Goal: Information Seeking & Learning: Find specific fact

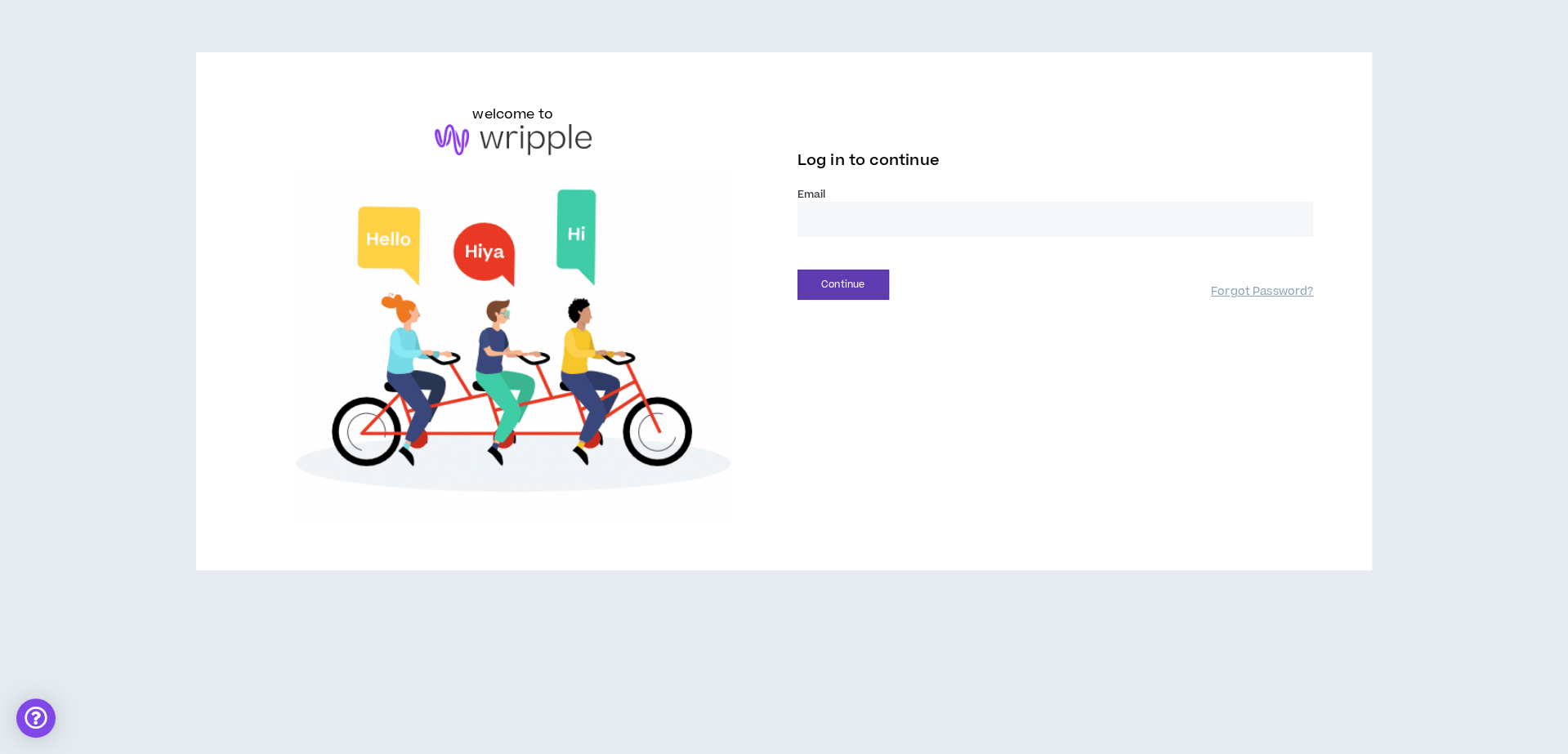
click at [918, 245] on div "Email *" at bounding box center [1055, 218] width 516 height 63
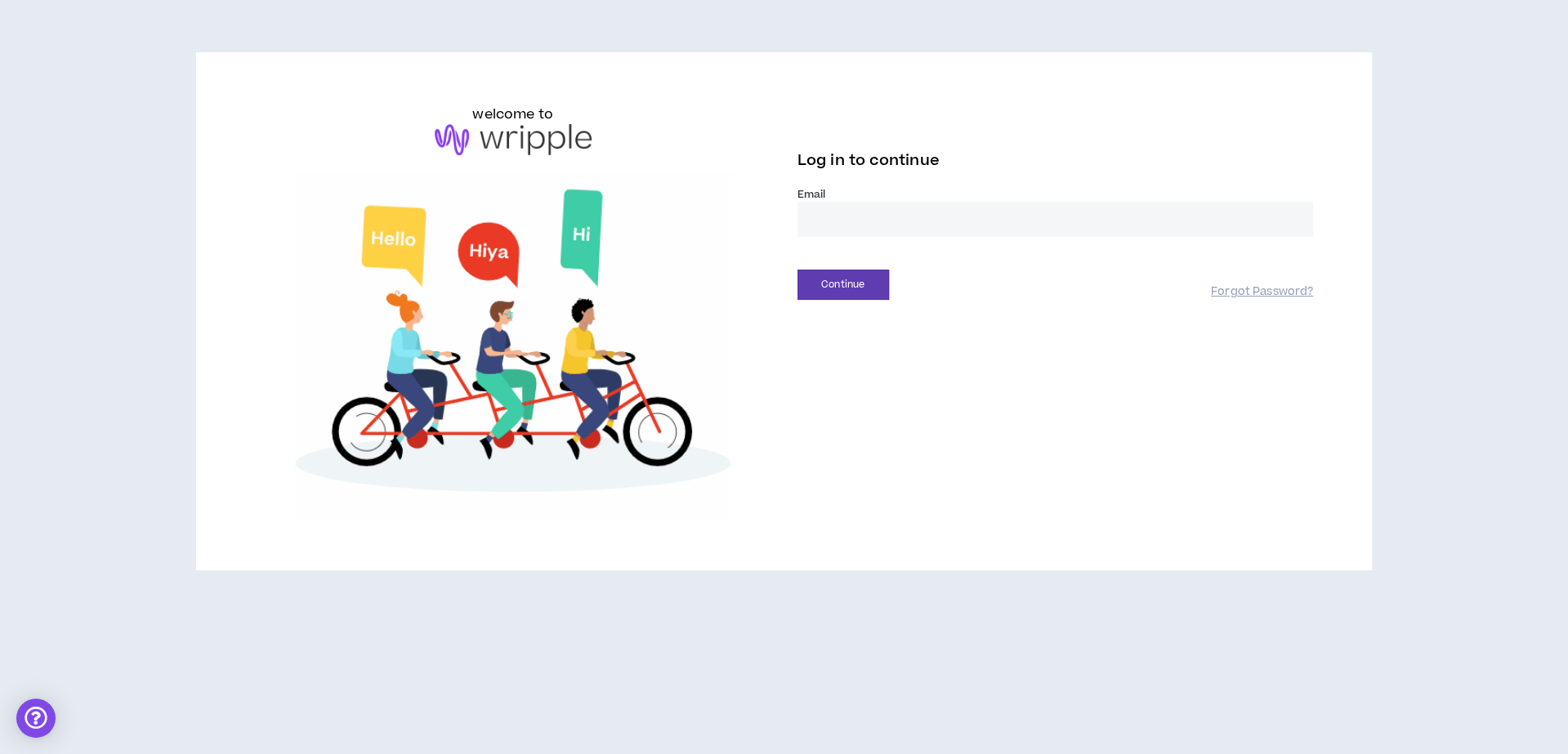
click at [942, 221] on input "email" at bounding box center [1055, 219] width 516 height 35
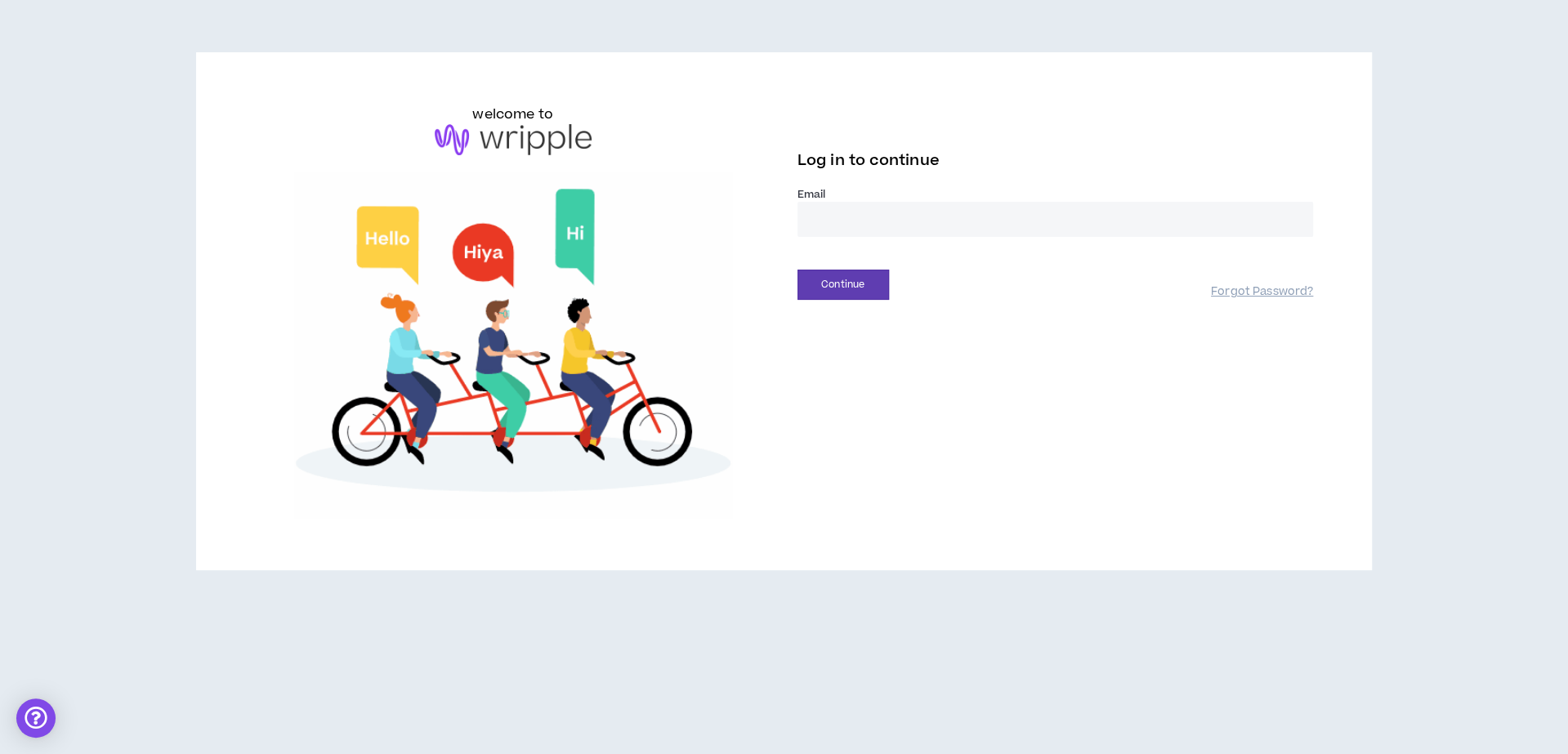
type input "**********"
click at [838, 283] on button "Continue" at bounding box center [842, 284] width 91 height 30
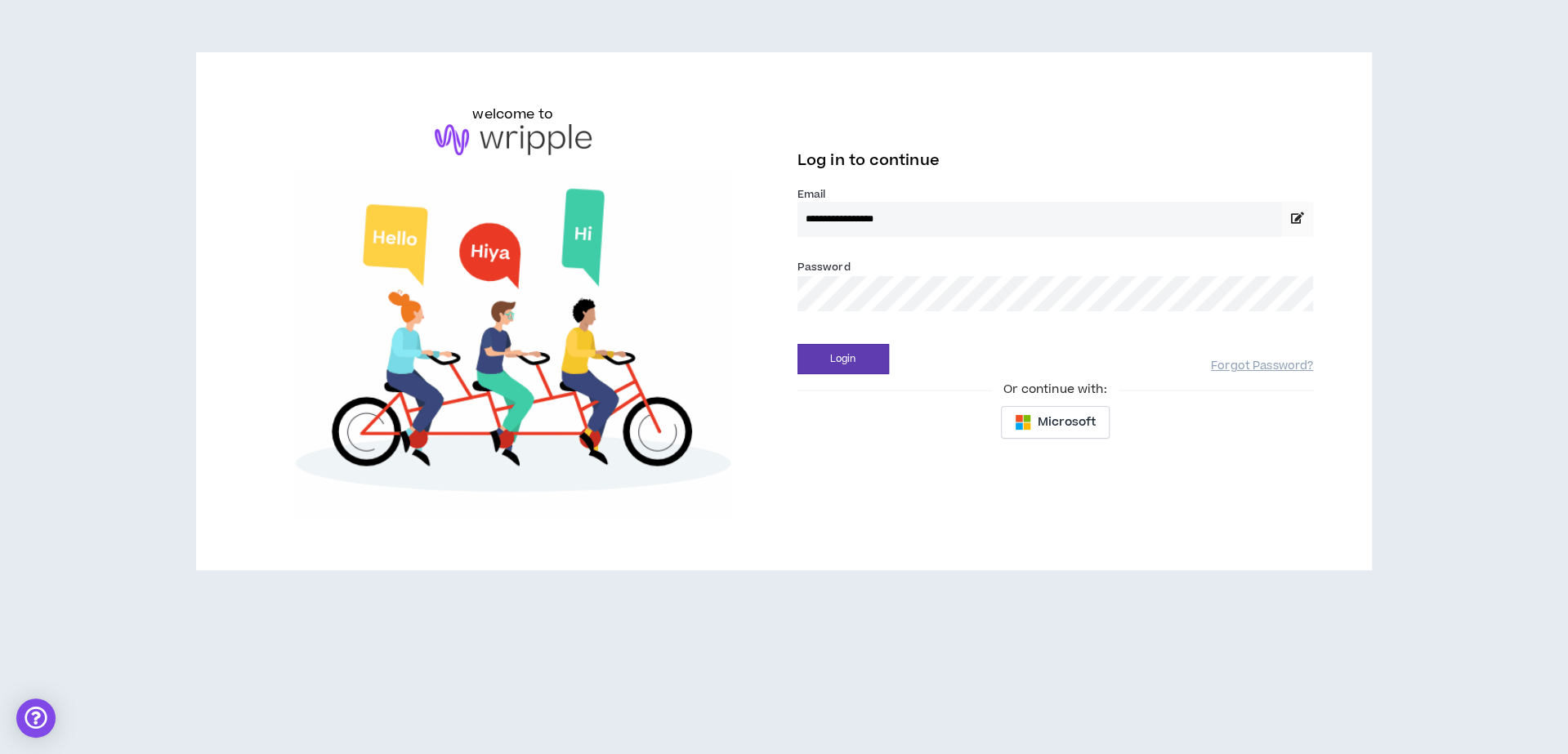
click at [797, 344] on button "Login" at bounding box center [842, 359] width 91 height 30
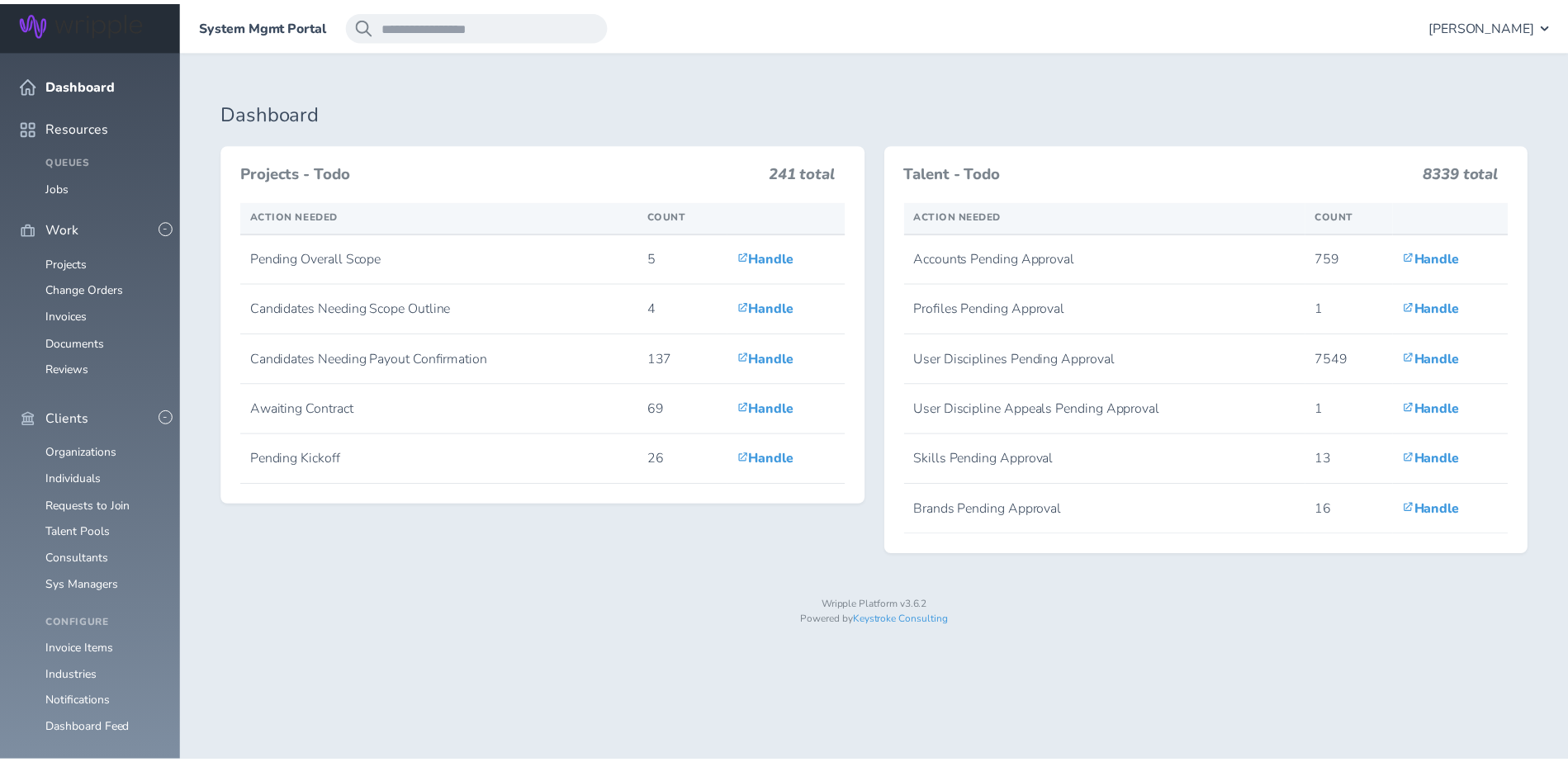
scroll to position [167, 0]
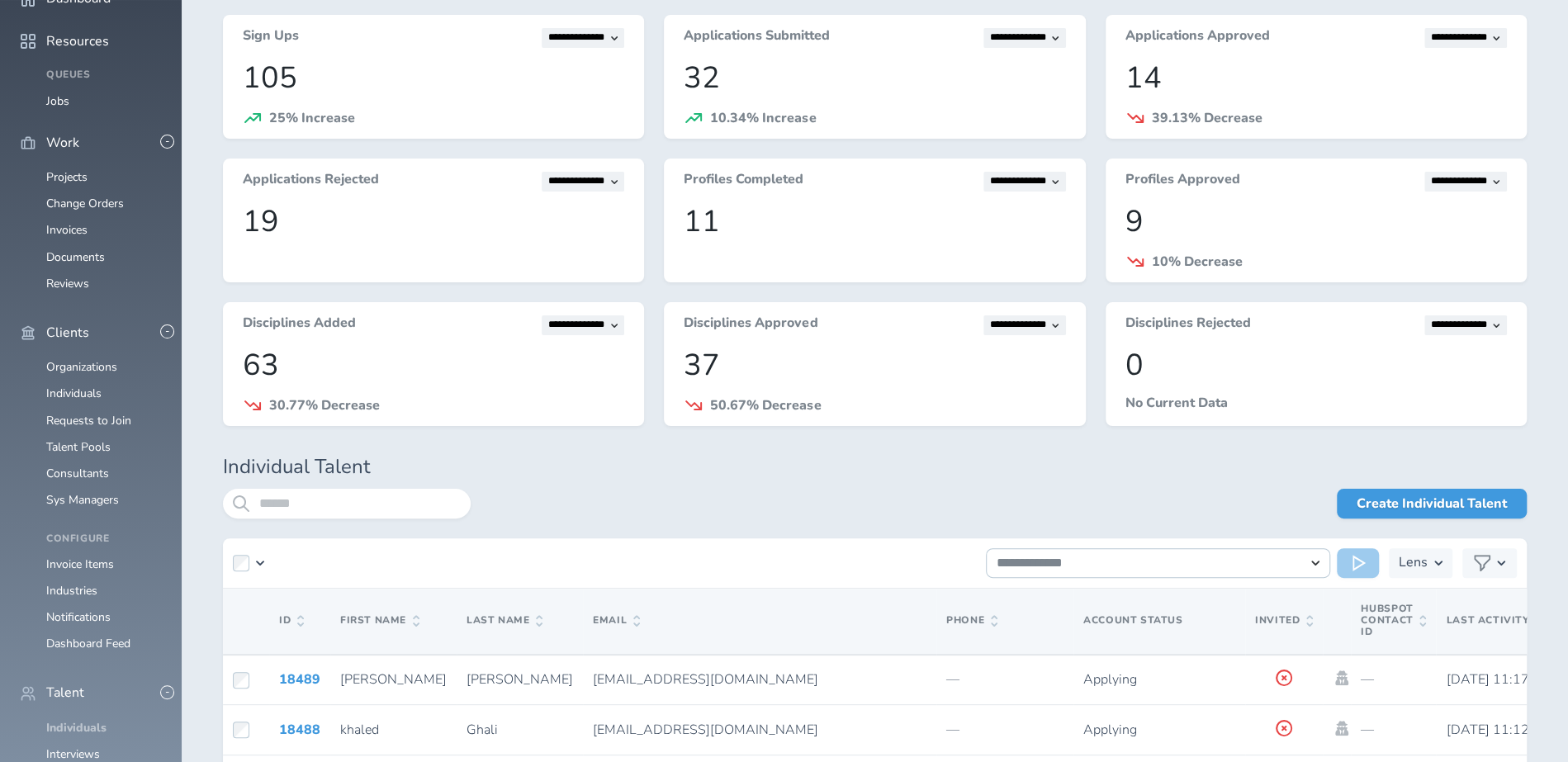
scroll to position [84, 0]
click at [391, 494] on input "search" at bounding box center [346, 506] width 247 height 30
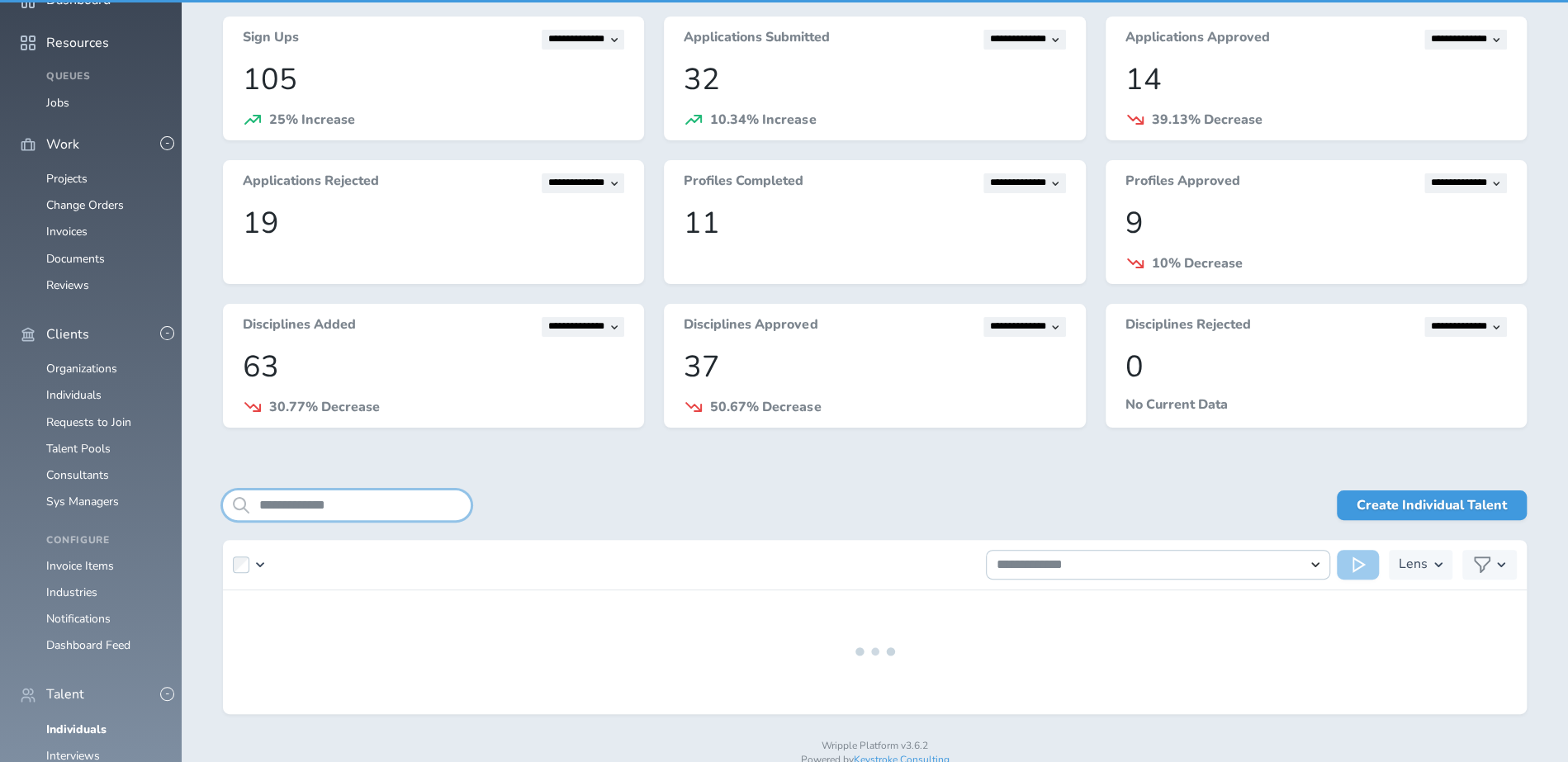
drag, startPoint x: 391, startPoint y: 494, endPoint x: 307, endPoint y: 509, distance: 85.3
click at [307, 509] on input "**********" at bounding box center [346, 506] width 247 height 30
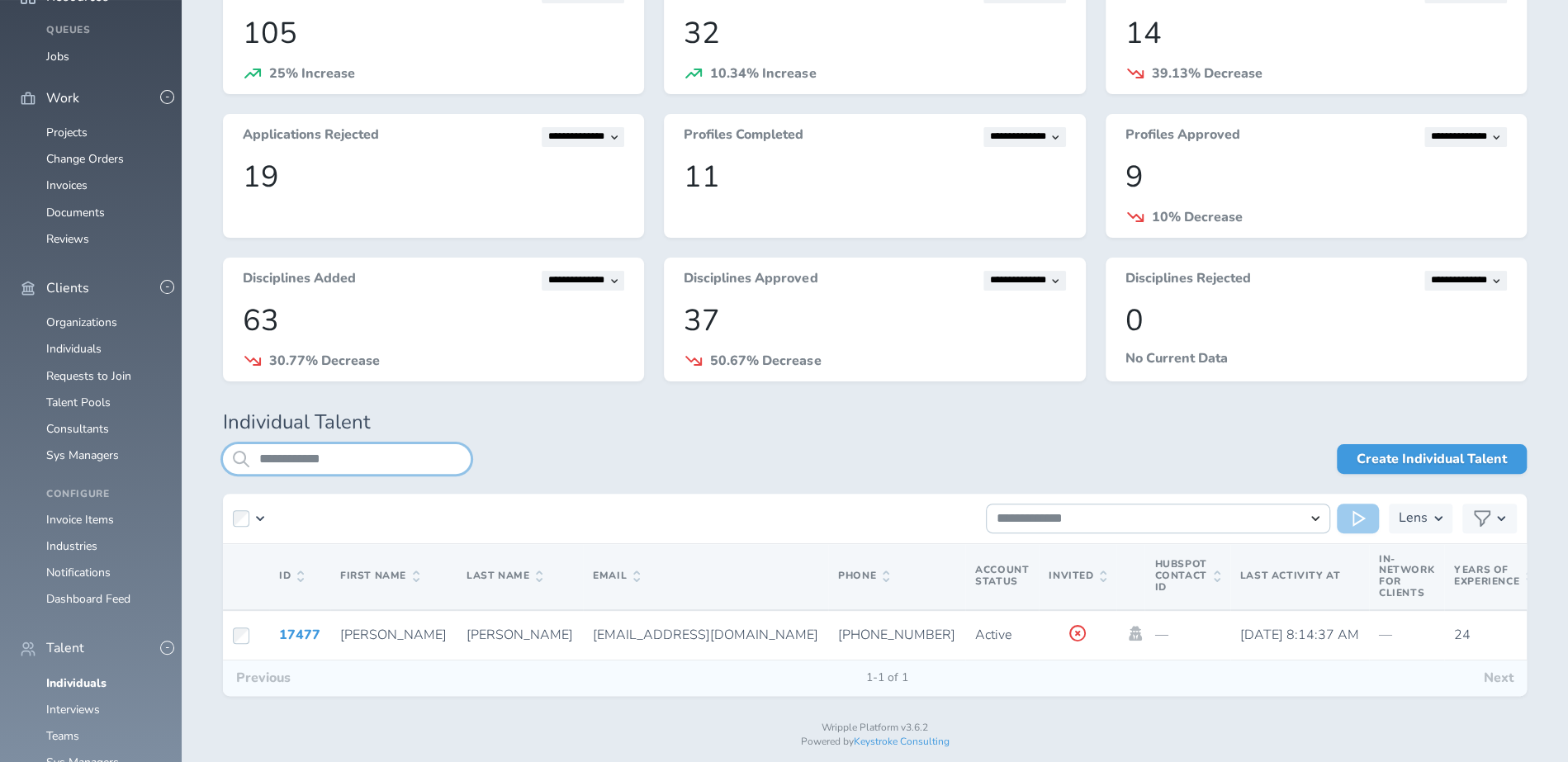
scroll to position [163, 0]
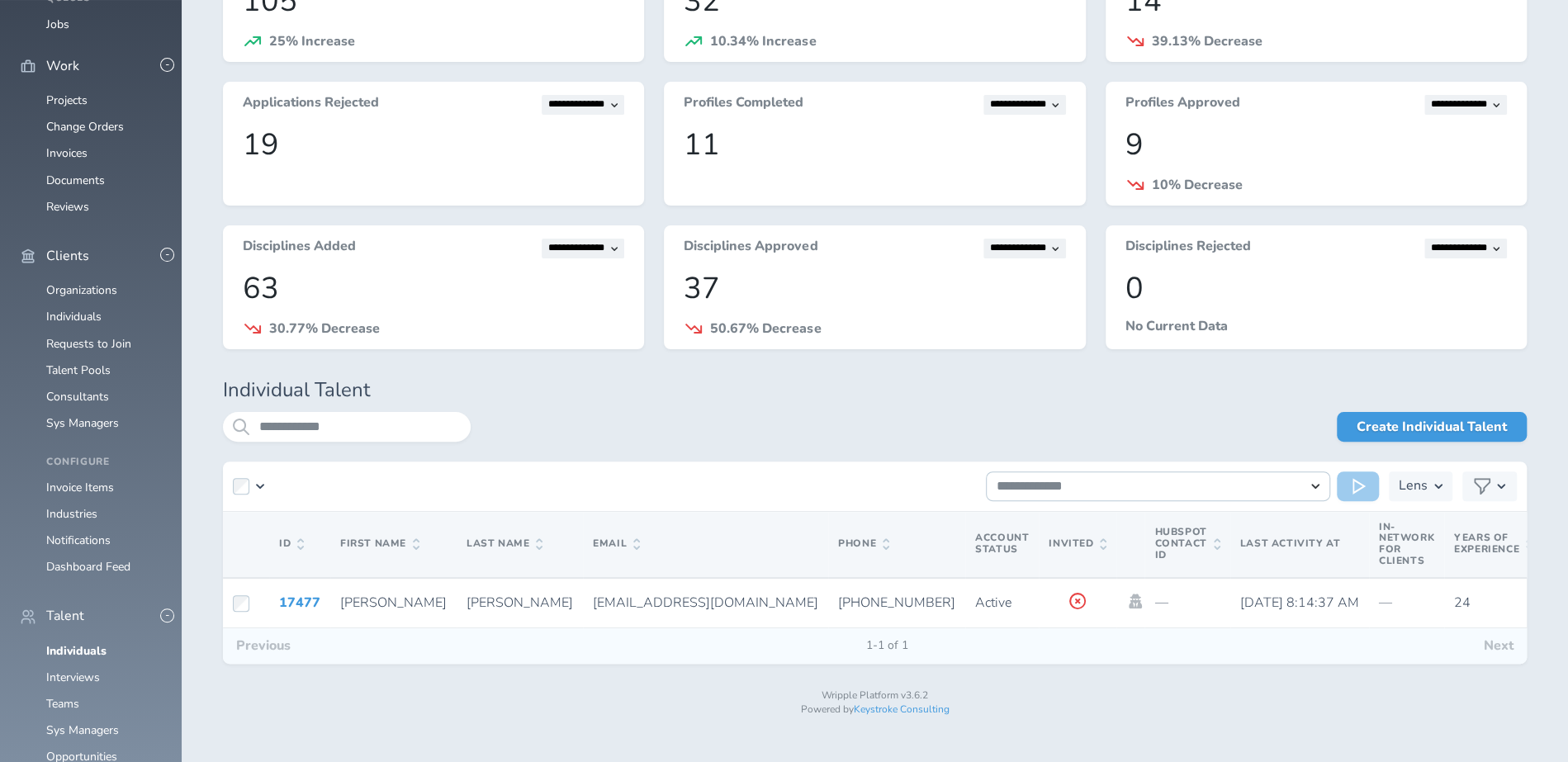
click at [292, 602] on link "17477" at bounding box center [300, 603] width 42 height 18
click at [324, 406] on div "**********" at bounding box center [874, 301] width 1304 height 726
click at [325, 441] on div "**********" at bounding box center [874, 437] width 1304 height 50
click at [336, 426] on input "**********" at bounding box center [346, 427] width 247 height 30
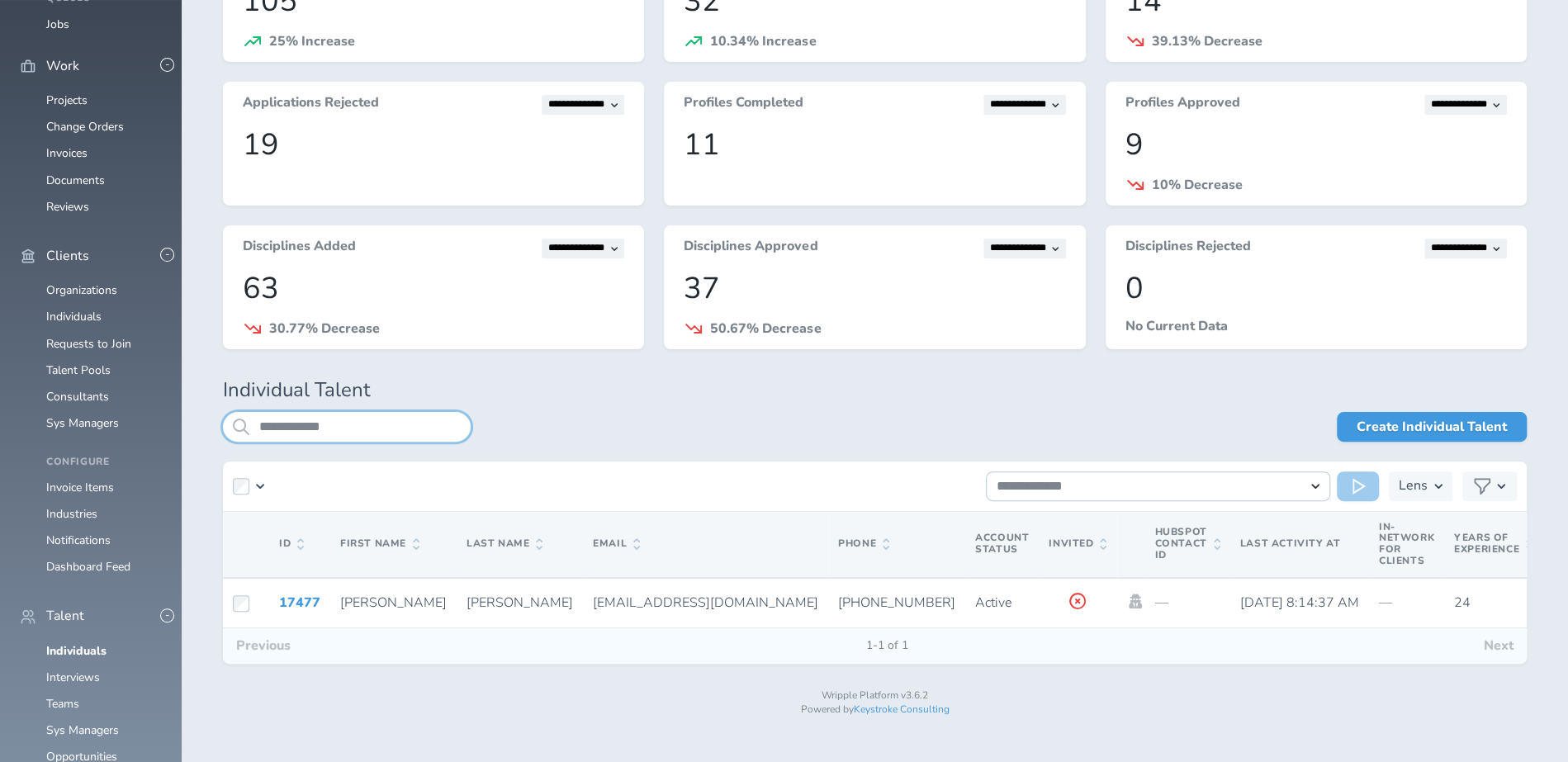
click at [336, 426] on input "**********" at bounding box center [346, 427] width 247 height 30
type input "**********"
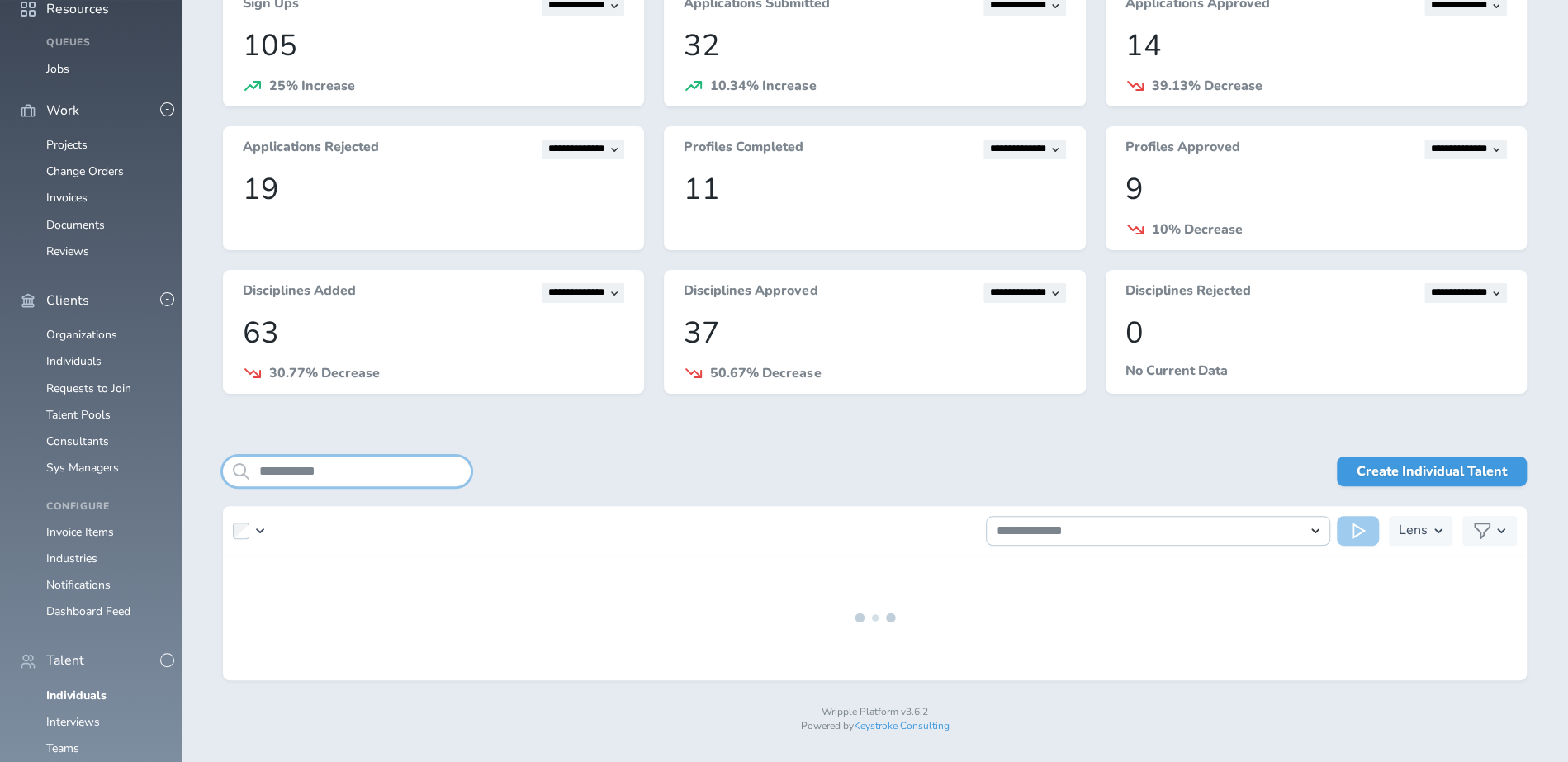
scroll to position [163, 0]
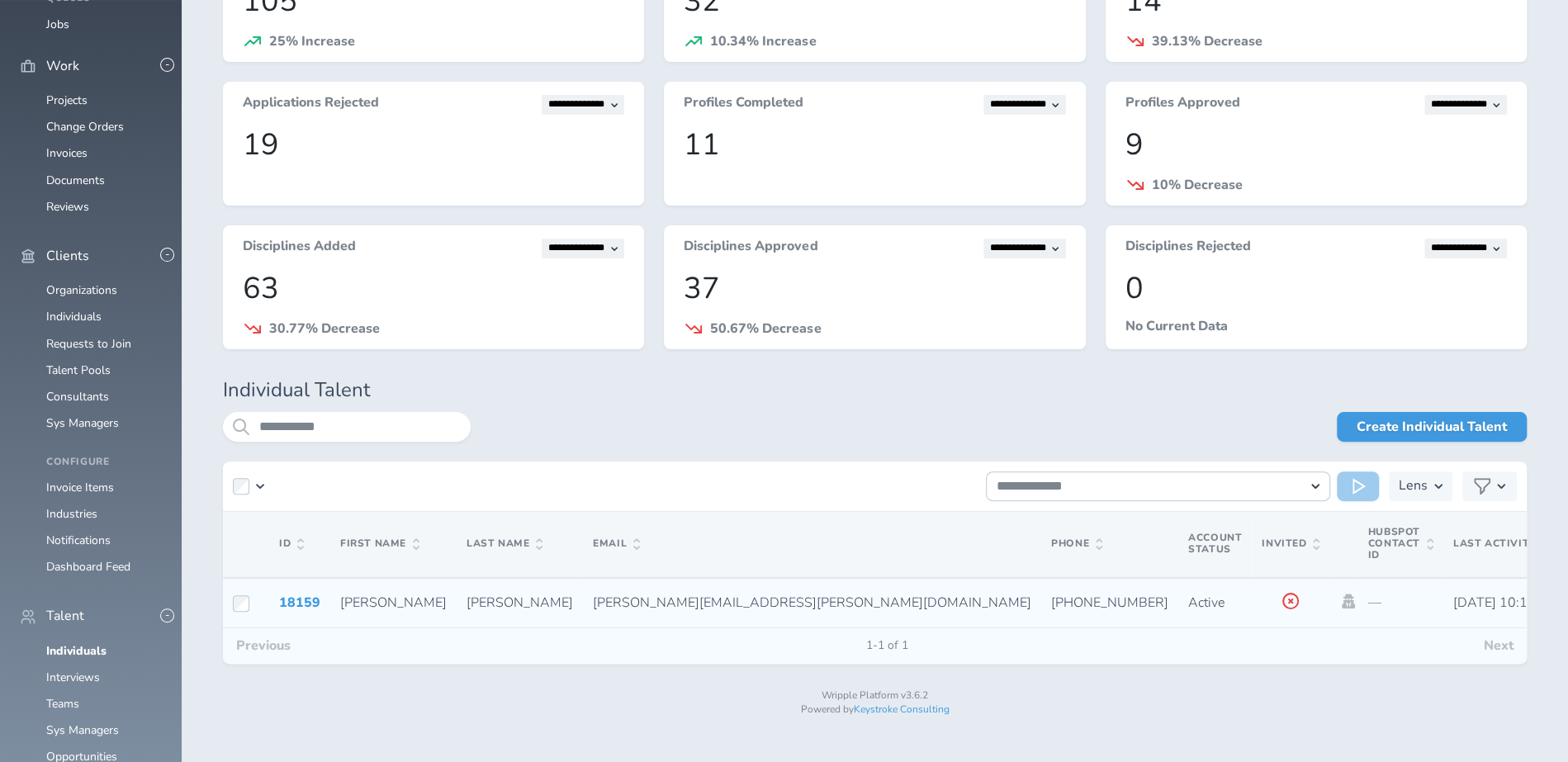
click at [295, 611] on td "18159" at bounding box center [300, 603] width 62 height 51
drag, startPoint x: 295, startPoint y: 611, endPoint x: 297, endPoint y: 602, distance: 9.2
click at [297, 602] on link "18159" at bounding box center [300, 603] width 42 height 18
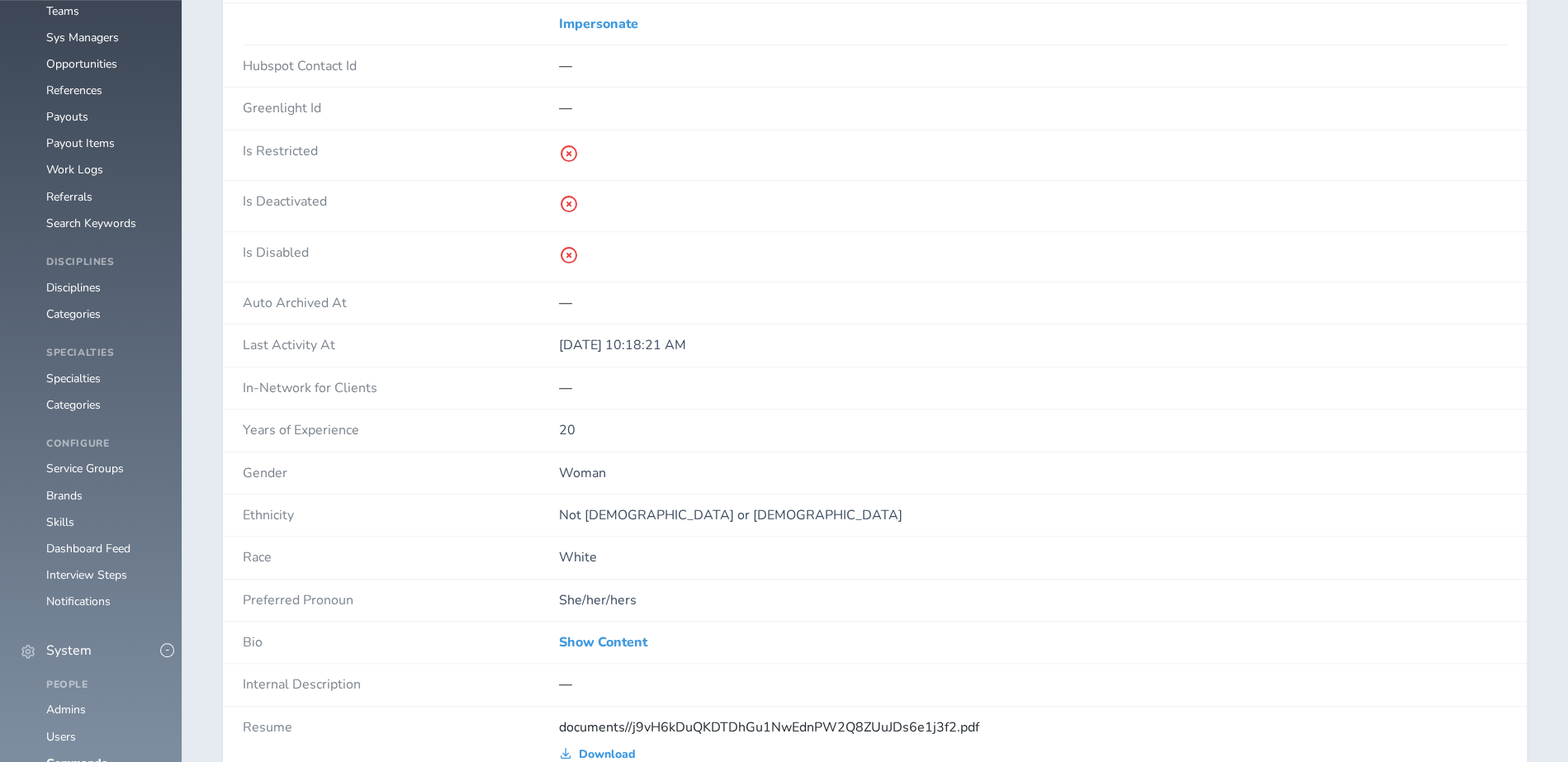
scroll to position [1085, 0]
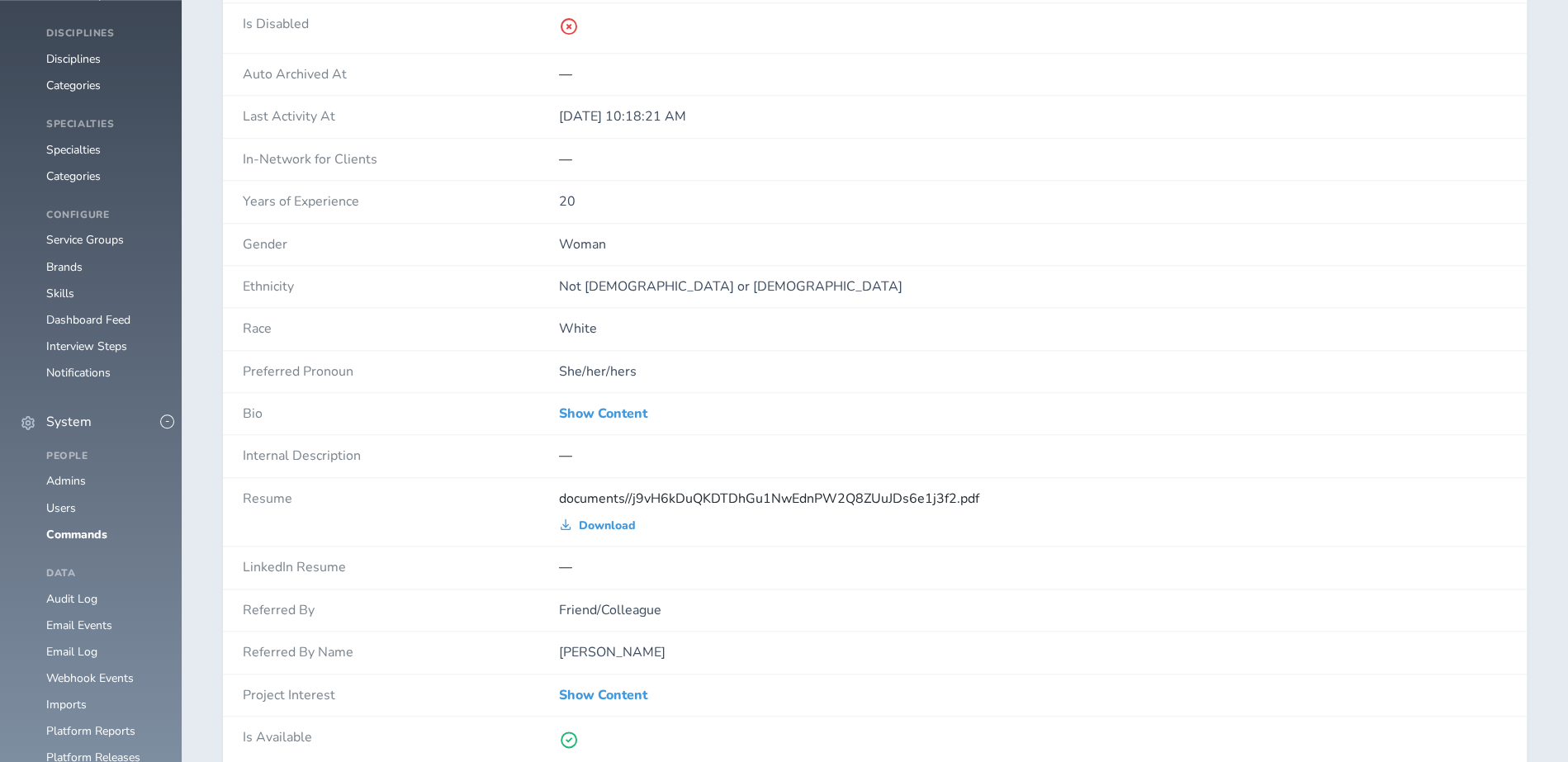
click at [600, 413] on link "Show Content" at bounding box center [603, 413] width 88 height 15
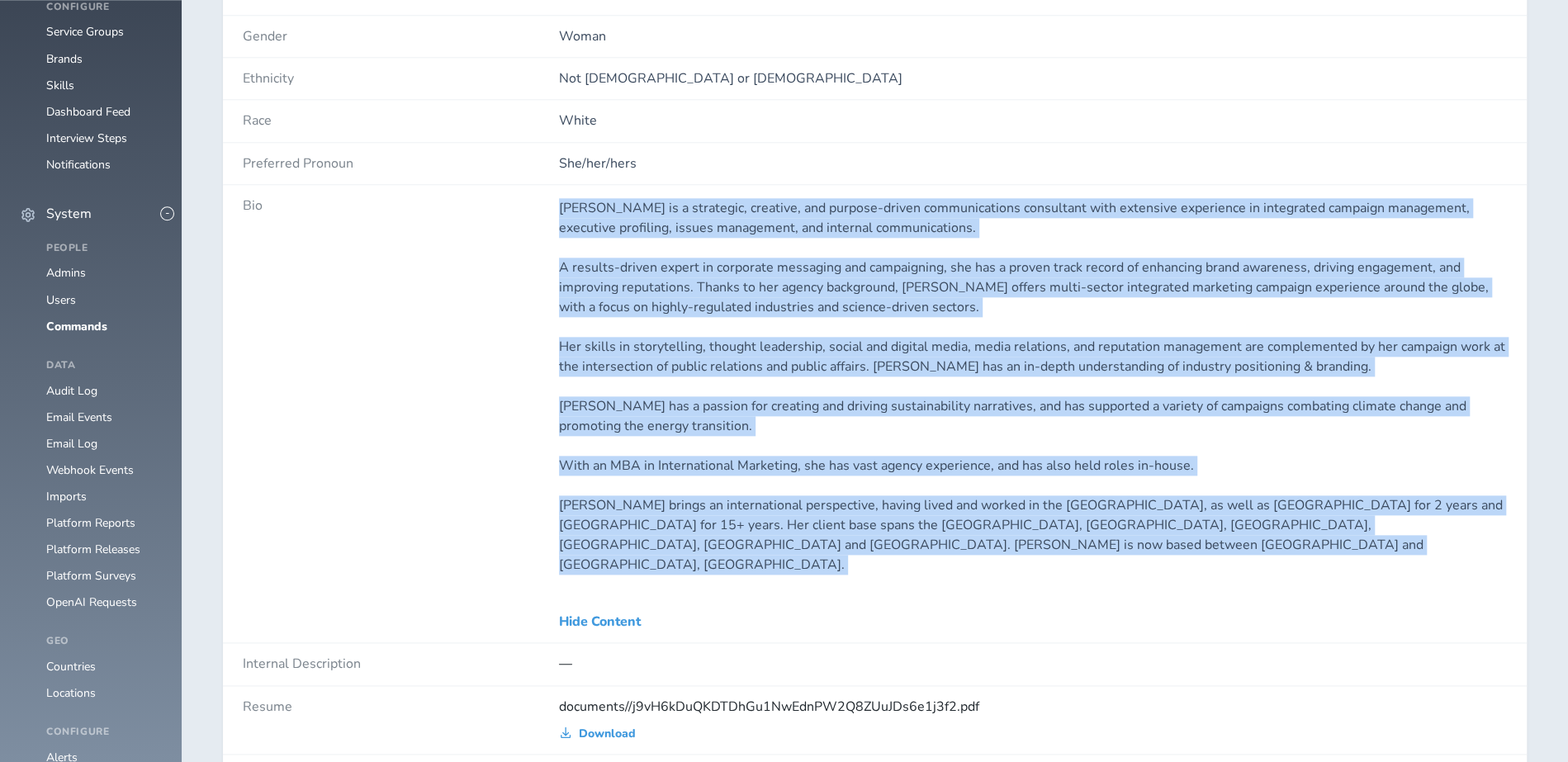
scroll to position [1457, 0]
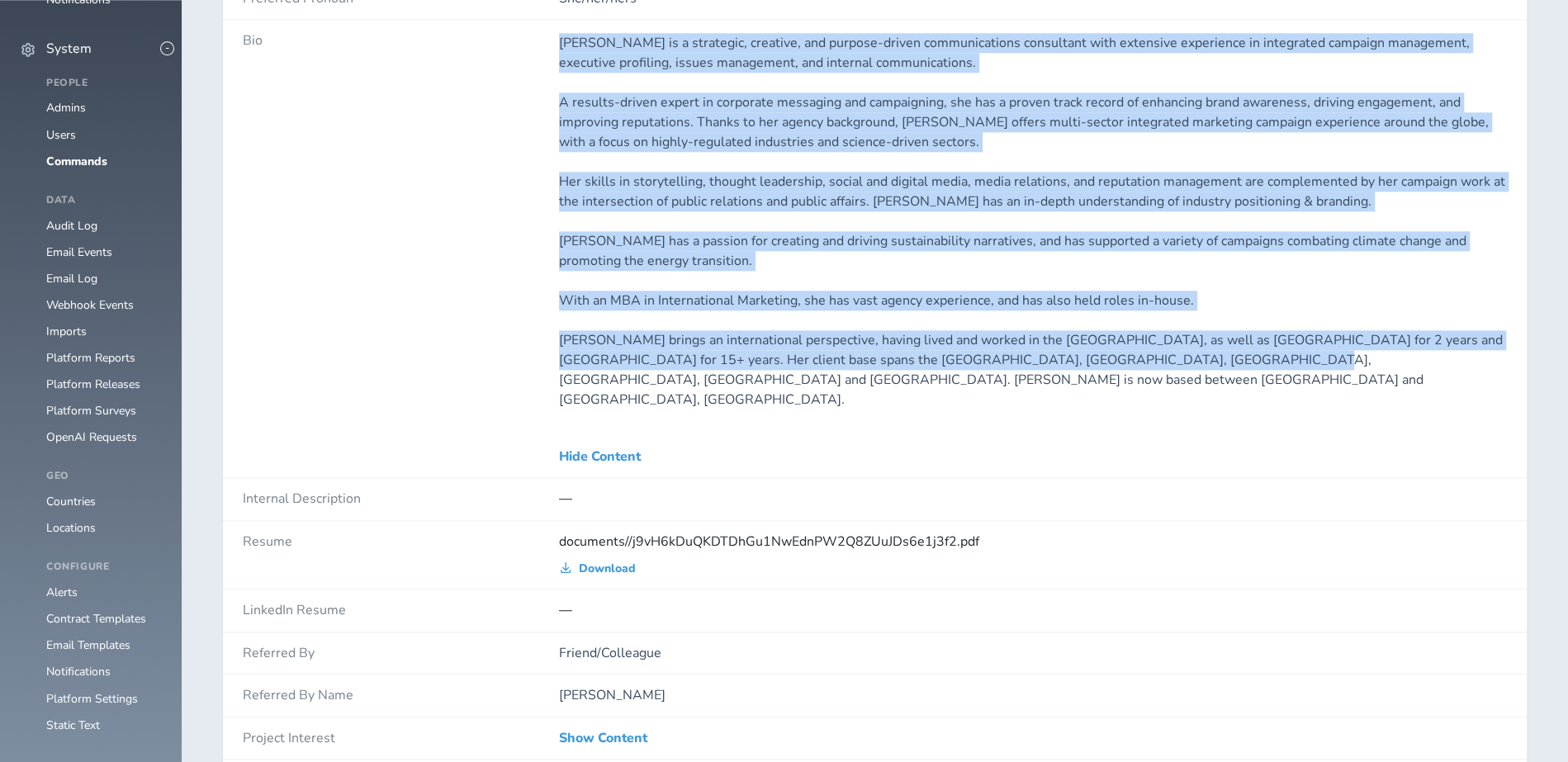
drag, startPoint x: 297, startPoint y: 602, endPoint x: 1205, endPoint y: 358, distance: 940.2
click at [1205, 358] on div "Bio Amy Johnson is a strategic, creative, and purpose-driven communications con…" at bounding box center [874, 248] width 1304 height 458
copy div "Amy Johnson is a strategic, creative, and purpose-driven communications consult…"
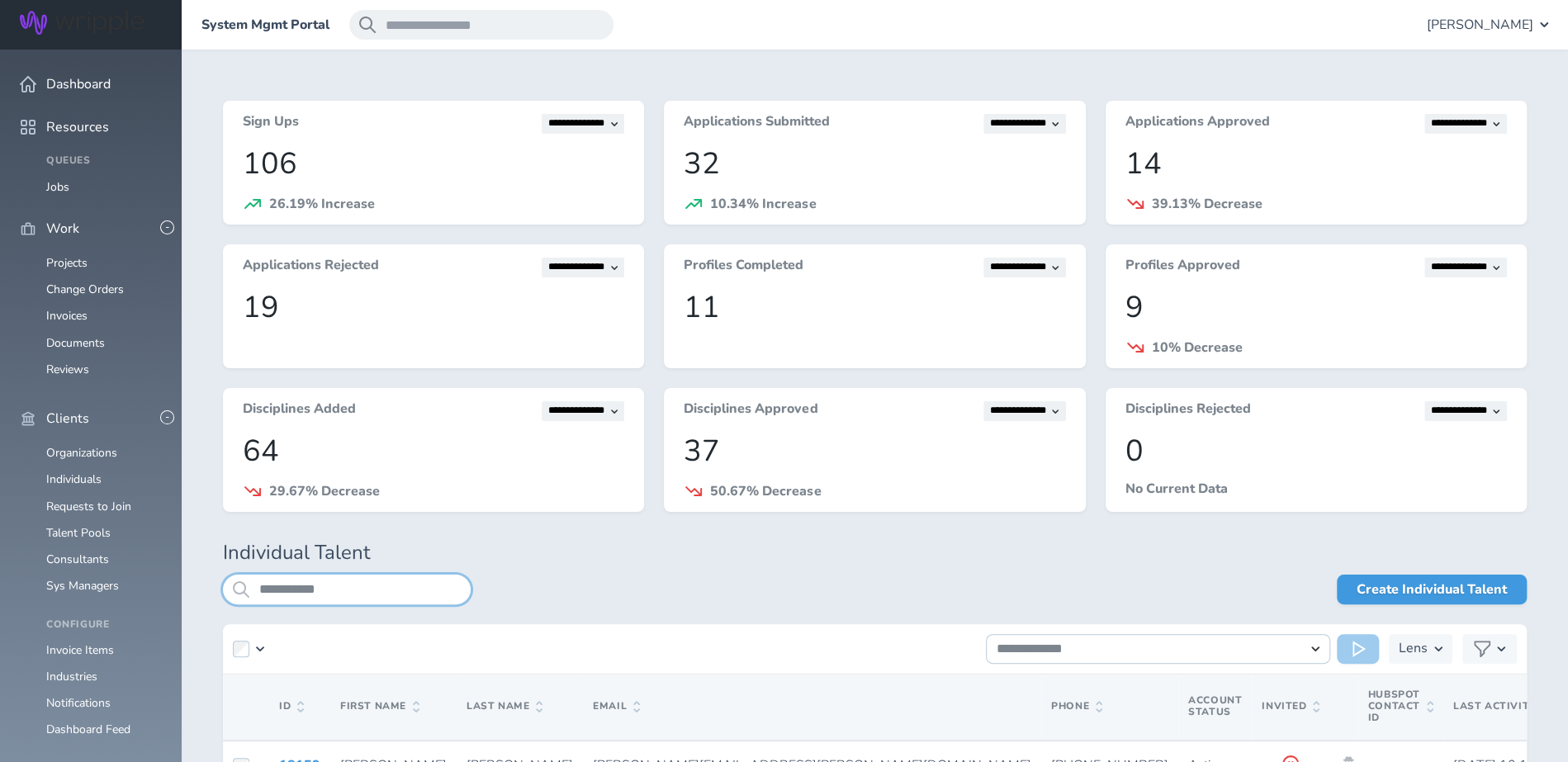
click at [346, 585] on input "**********" at bounding box center [346, 590] width 247 height 30
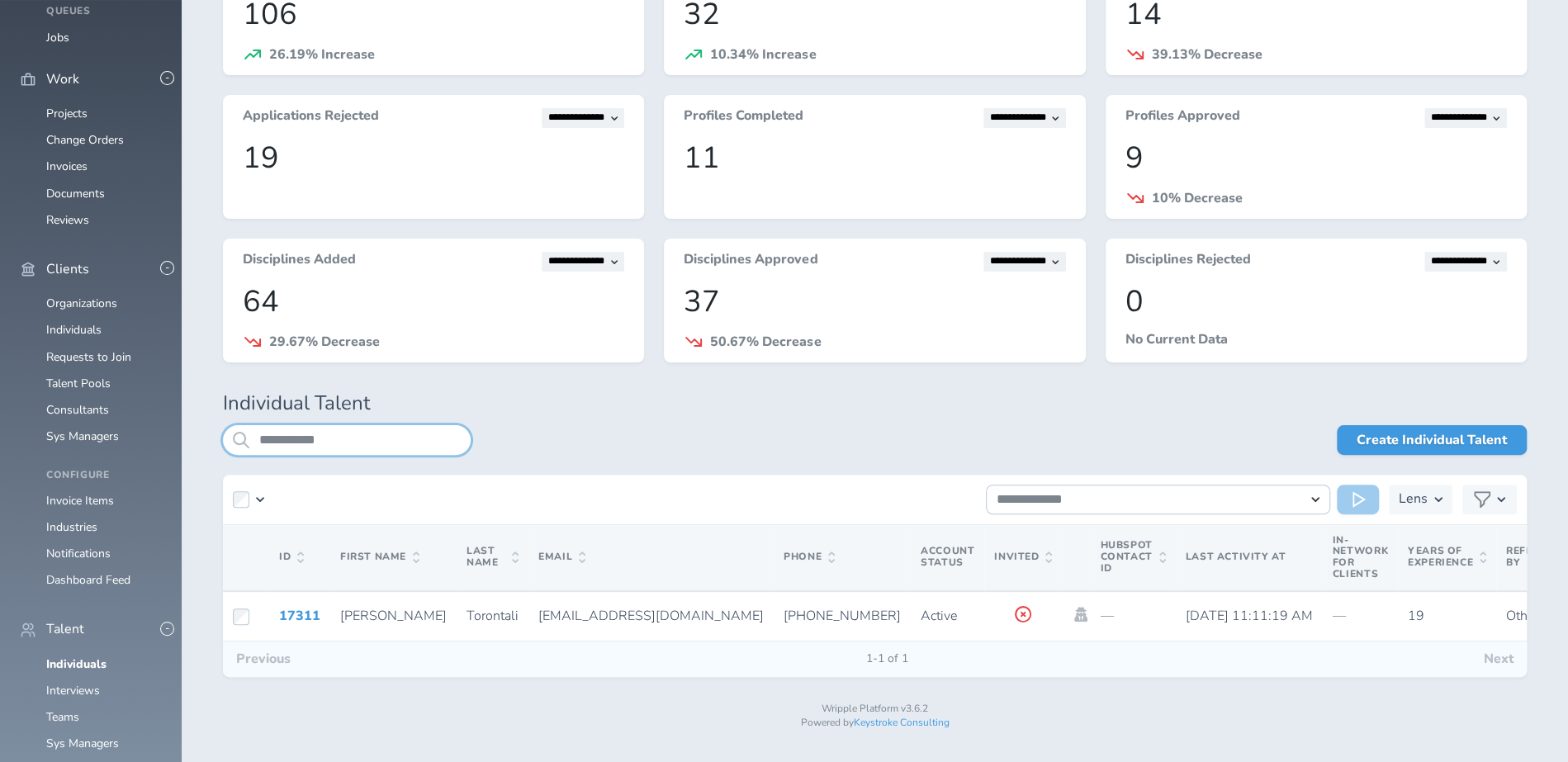
scroll to position [163, 0]
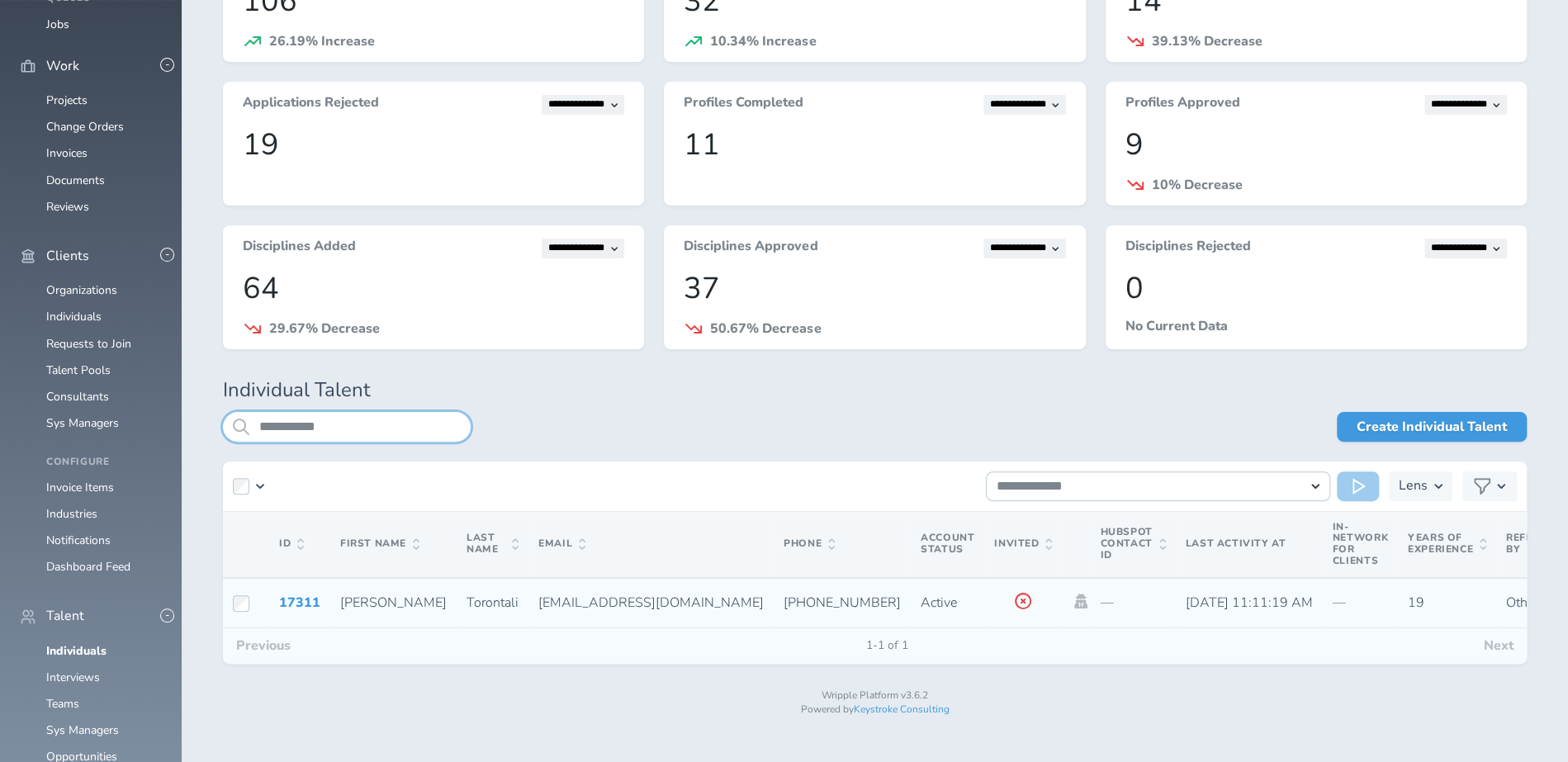
type input "**********"
drag, startPoint x: 346, startPoint y: 588, endPoint x: 300, endPoint y: 605, distance: 49.0
click at [300, 605] on link "17311" at bounding box center [300, 603] width 42 height 18
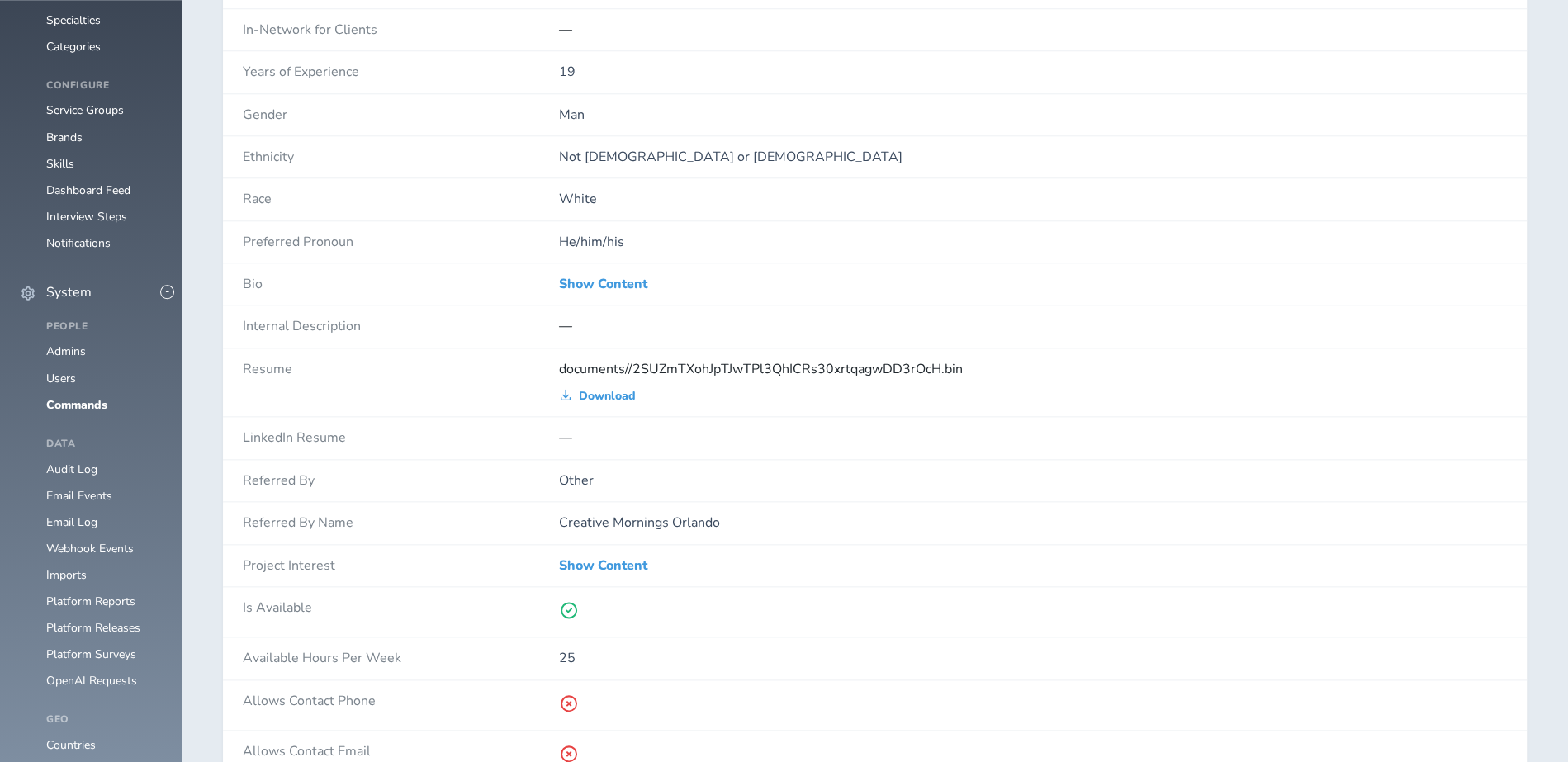
scroll to position [1217, 0]
click at [596, 263] on div "Show Content" at bounding box center [1033, 282] width 947 height 42
click at [595, 274] on link "Show Content" at bounding box center [603, 281] width 88 height 15
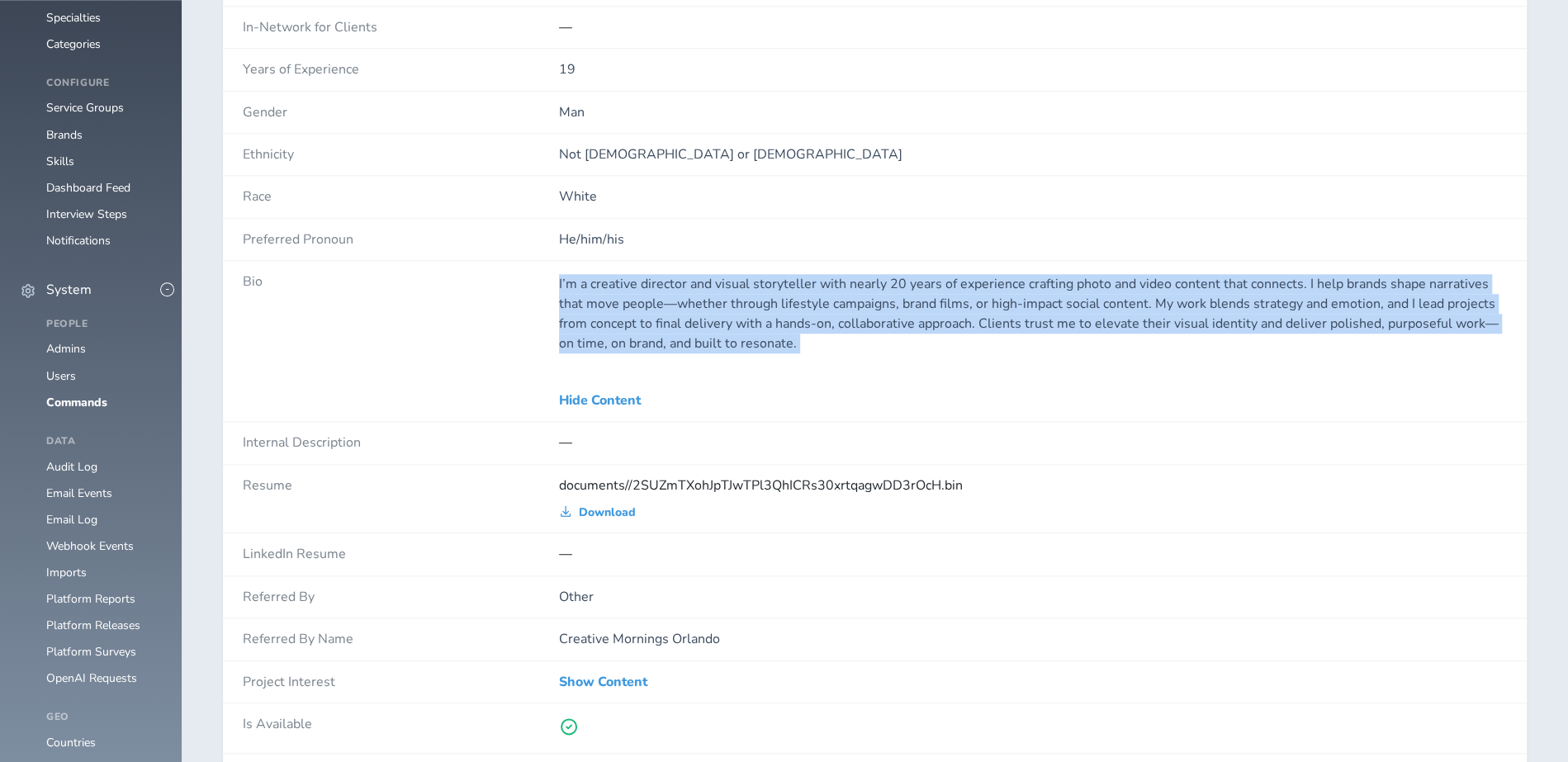
drag, startPoint x: 300, startPoint y: 605, endPoint x: 805, endPoint y: 347, distance: 567.1
click at [805, 347] on div "Bio I’m a creative director and visual storyteller with nearly 20 years of expe…" at bounding box center [874, 342] width 1304 height 161
copy div "I’m a creative director and visual storyteller with nearly 20 years of experien…"
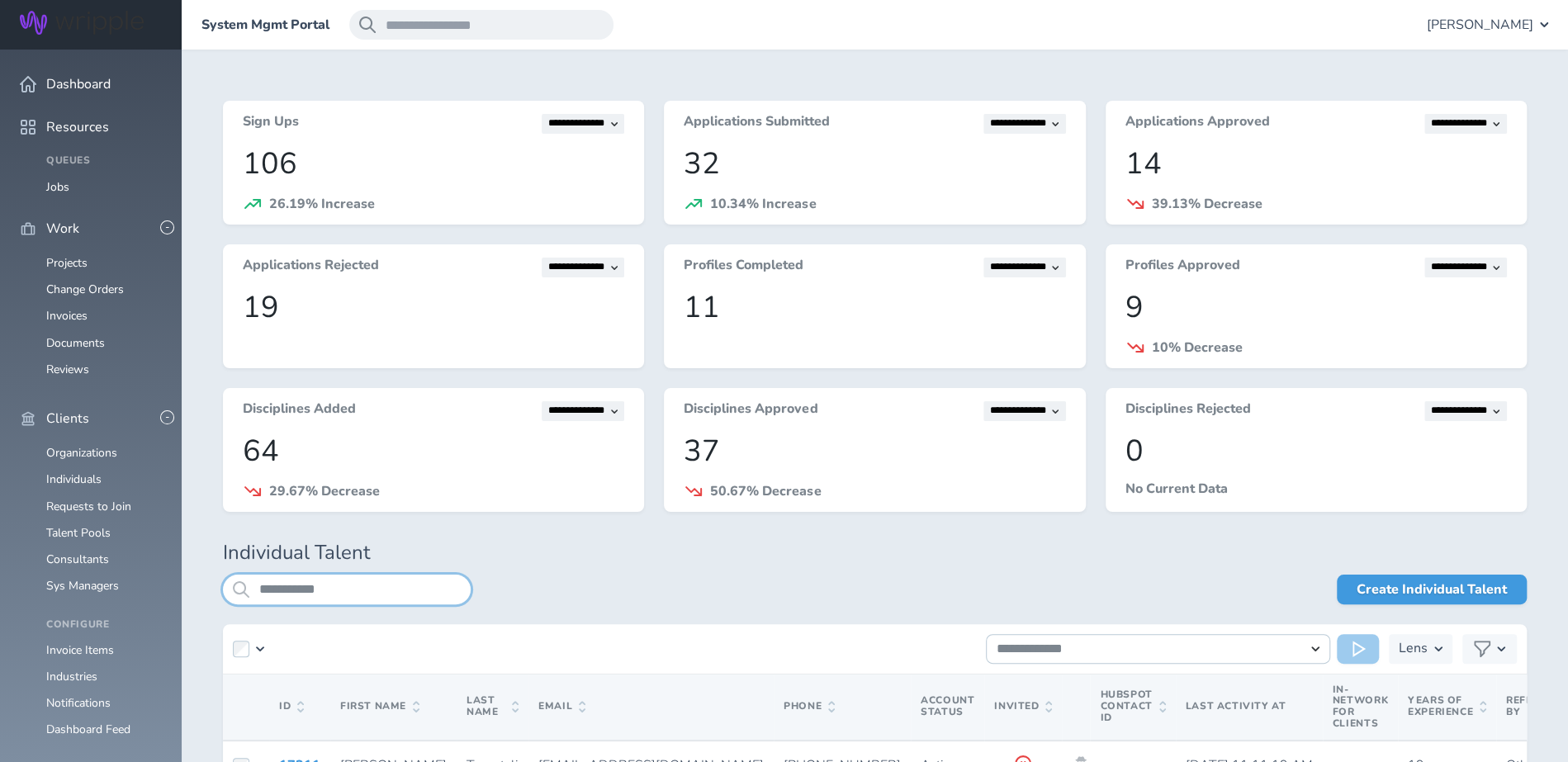
click at [353, 582] on input "**********" at bounding box center [346, 590] width 247 height 30
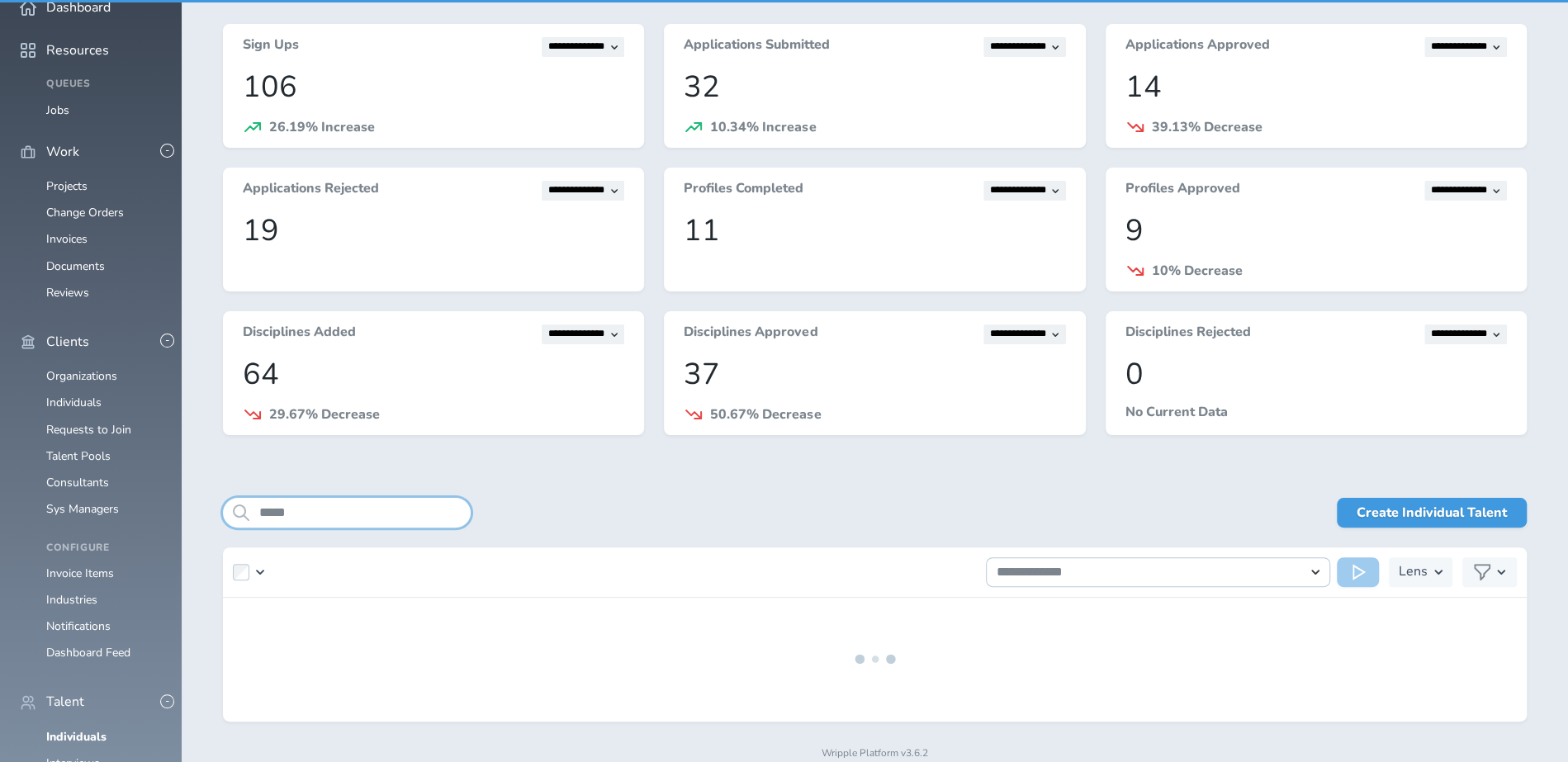
scroll to position [118, 0]
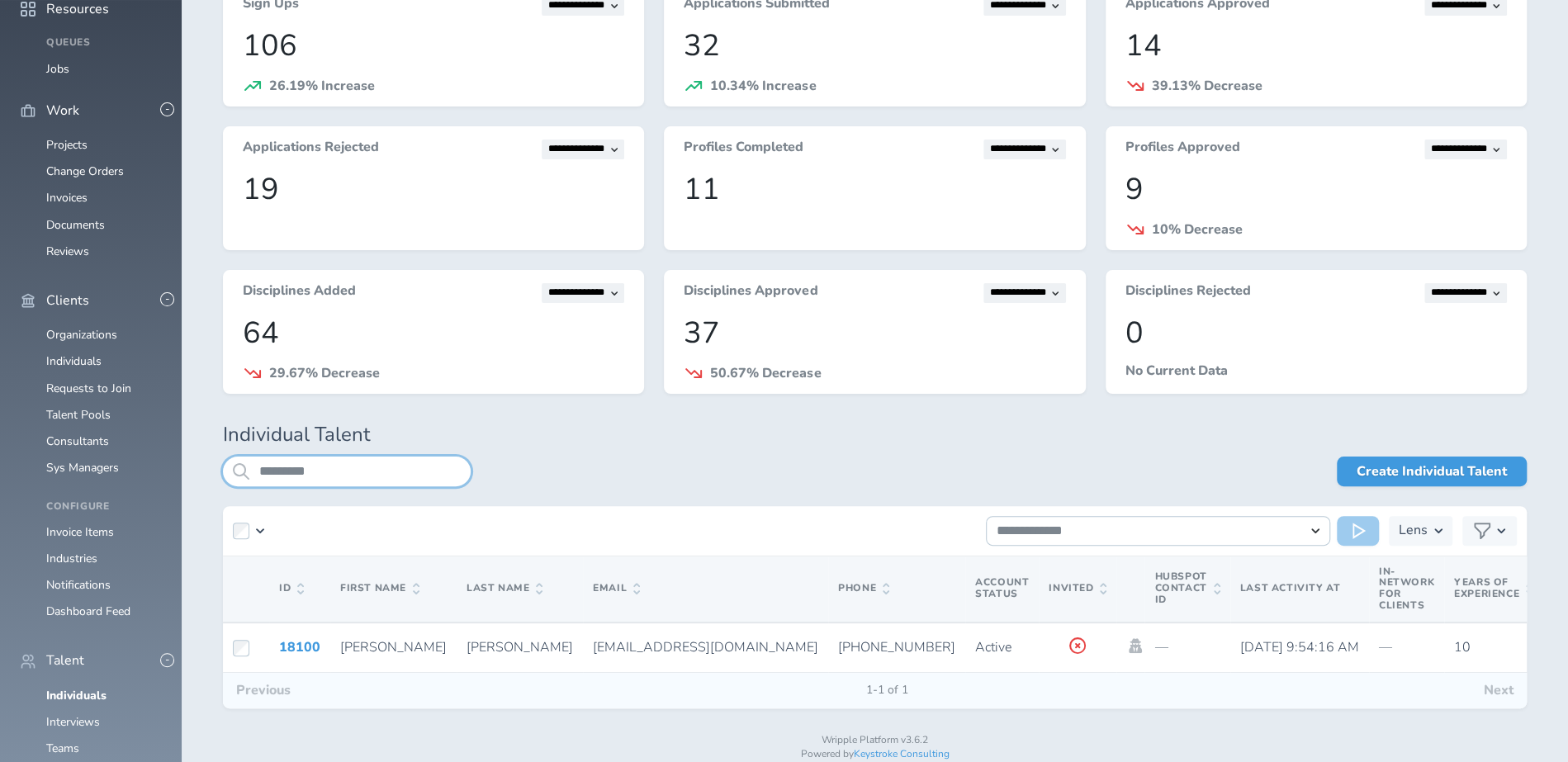
type input "*********"
click at [311, 642] on link "18100" at bounding box center [300, 648] width 42 height 18
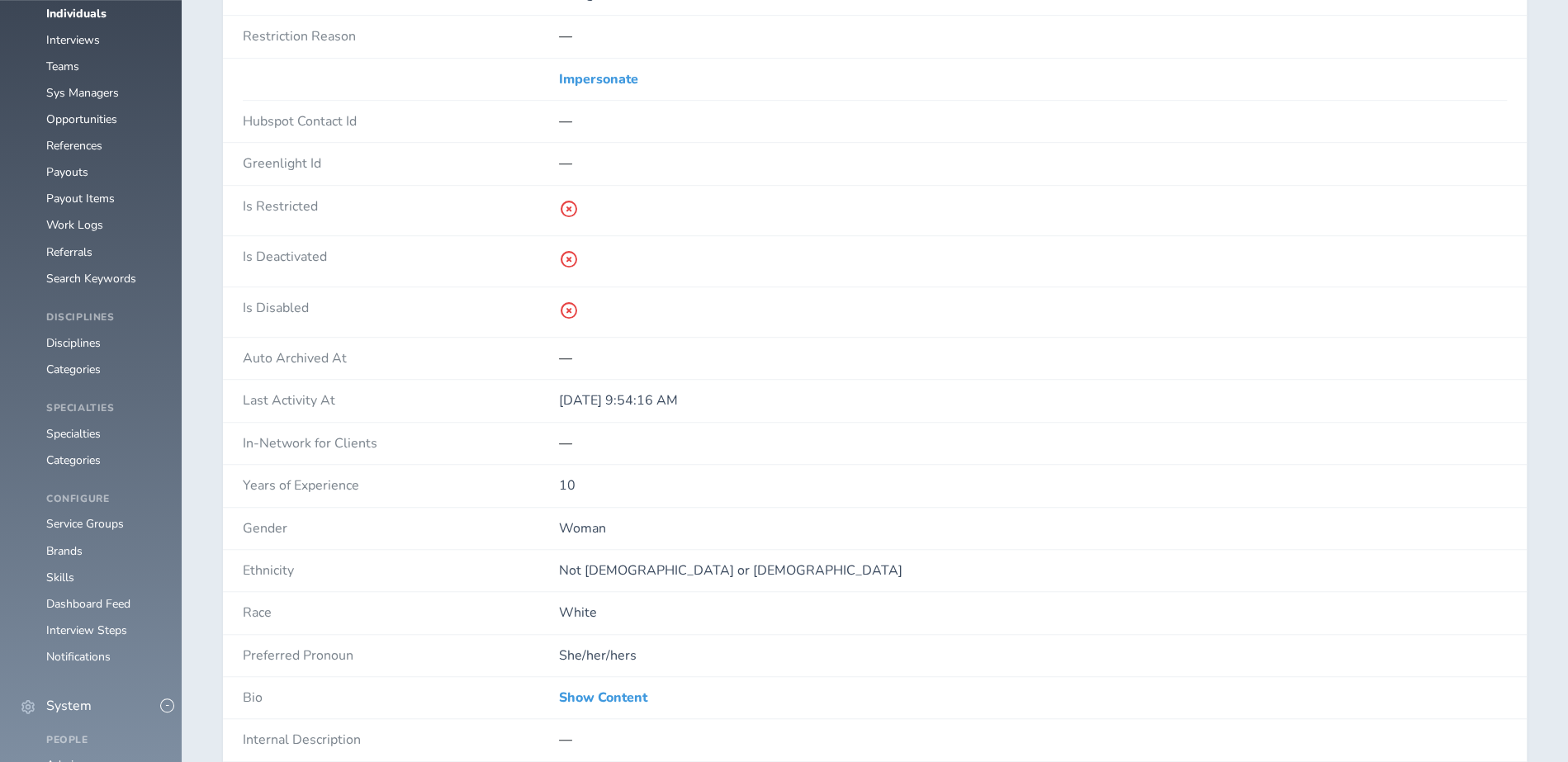
scroll to position [1156, 0]
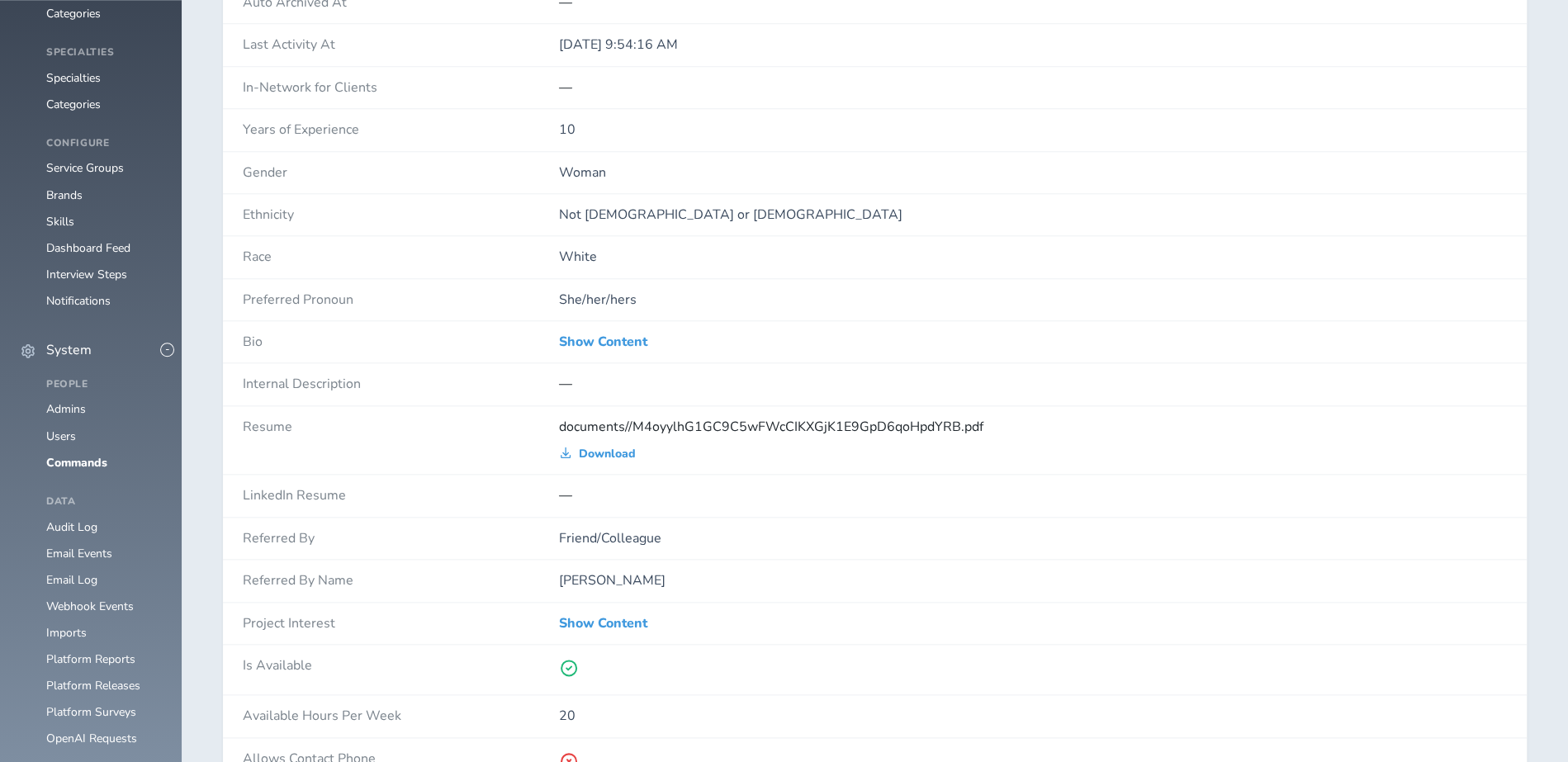
click at [593, 338] on link "Show Content" at bounding box center [603, 342] width 88 height 15
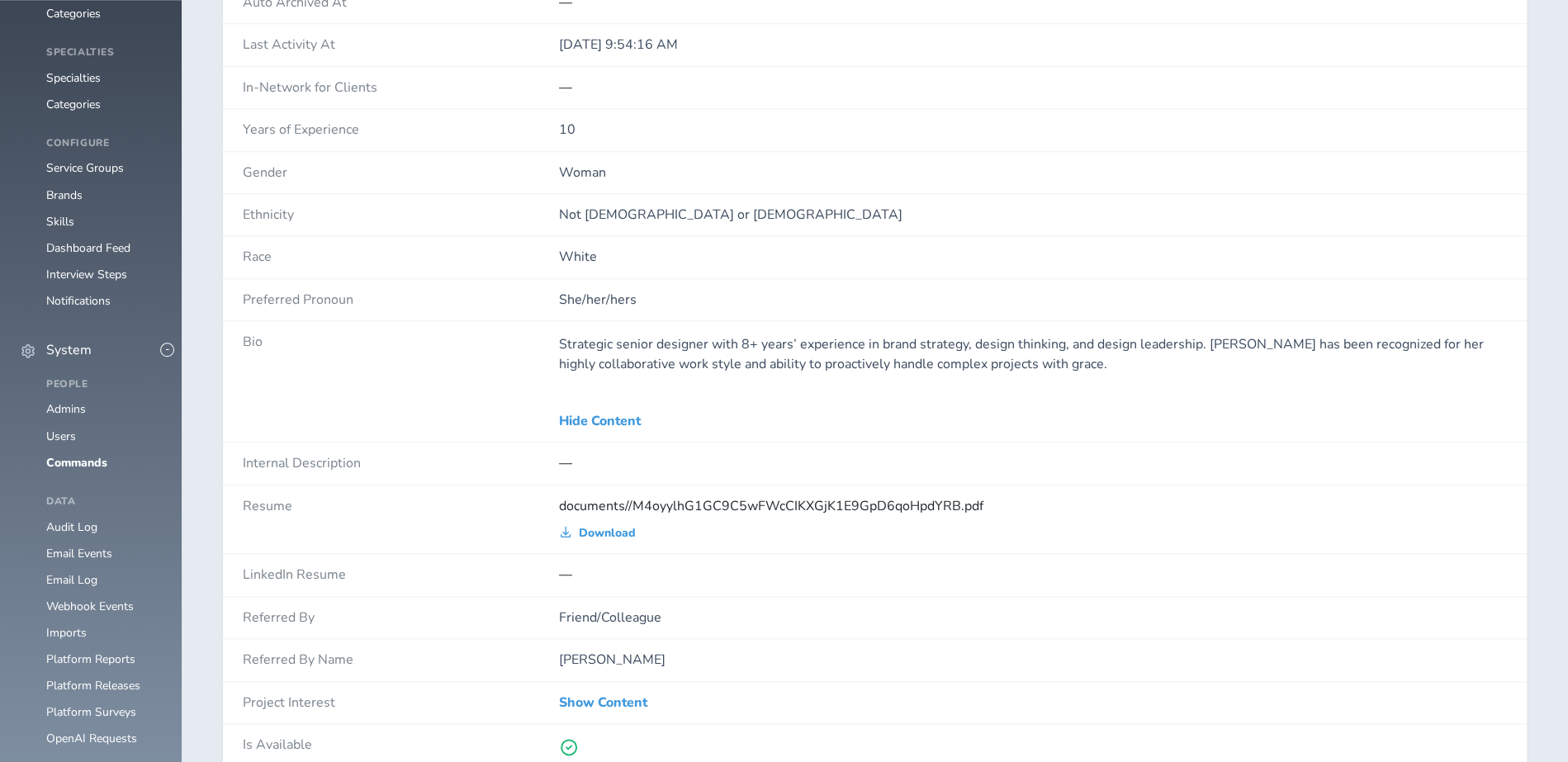
drag, startPoint x: 353, startPoint y: 582, endPoint x: 634, endPoint y: 349, distance: 365.0
click at [634, 349] on p "Strategic senior designer with 8+ years’ experience in brand strategy, design t…" at bounding box center [1033, 355] width 947 height 40
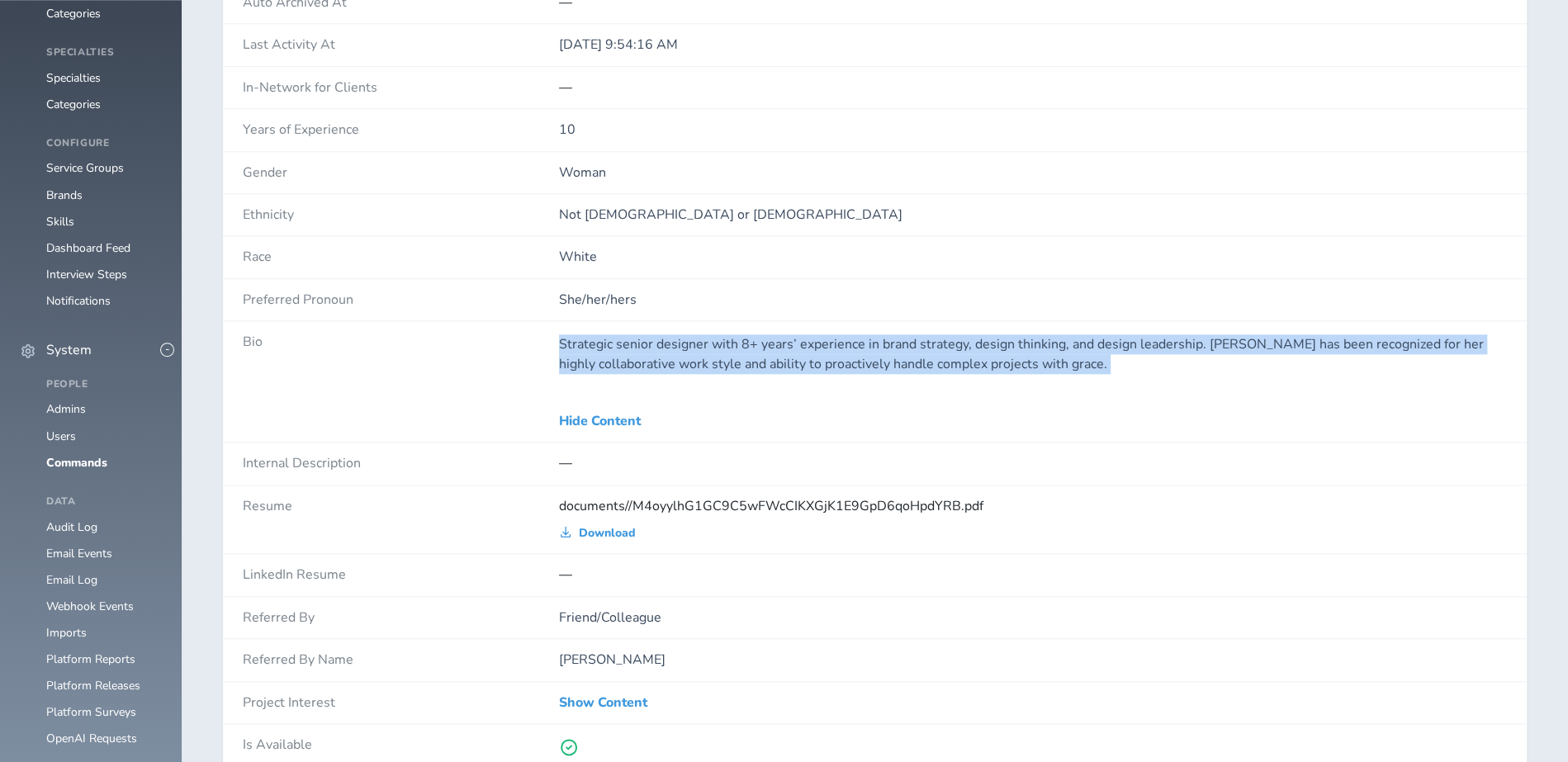
click at [634, 349] on p "Strategic senior designer with 8+ years’ experience in brand strategy, design t…" at bounding box center [1033, 355] width 947 height 40
copy div "Strategic senior designer with 8+ years’ experience in brand strategy, design t…"
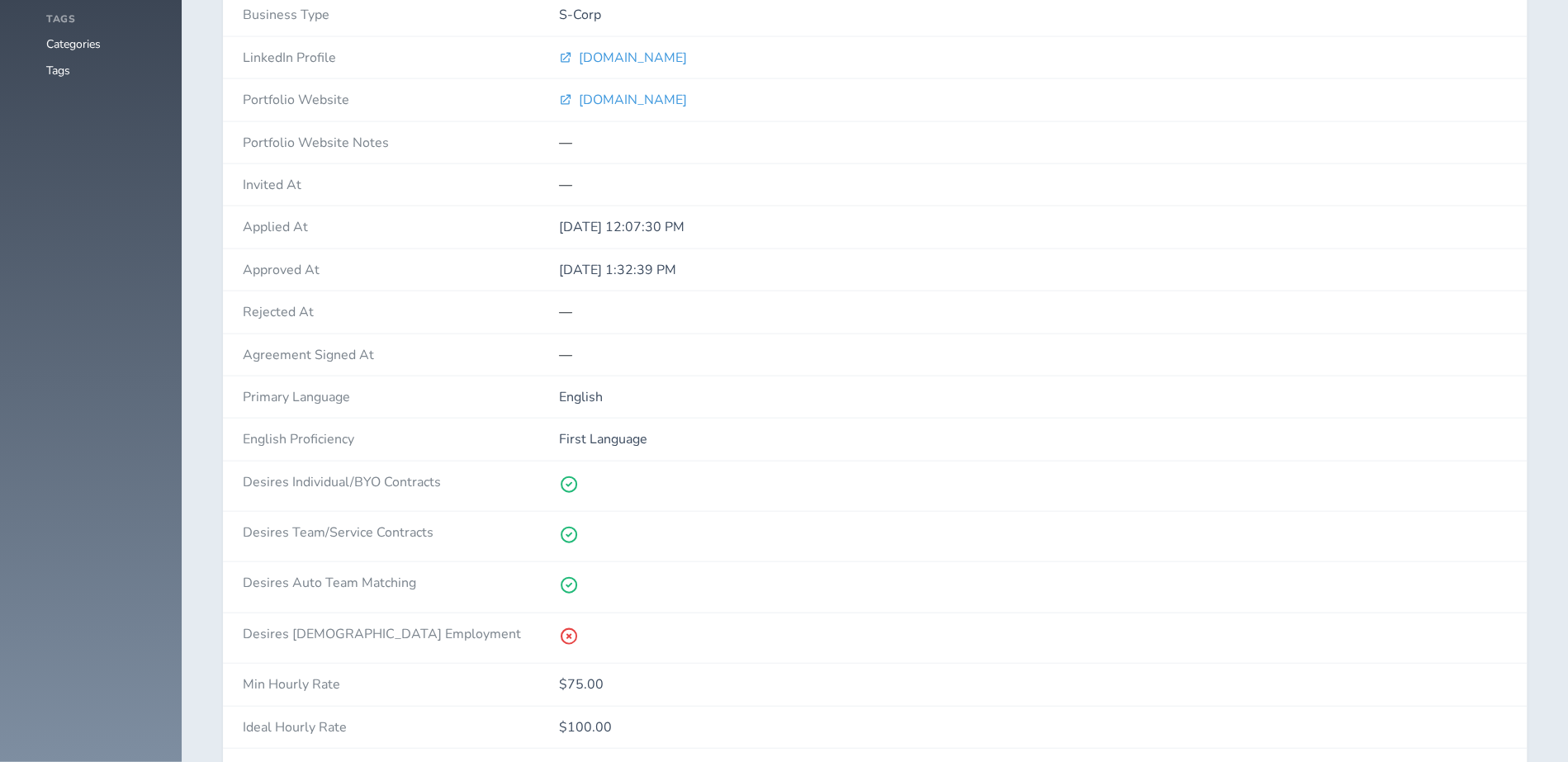
scroll to position [2508, 0]
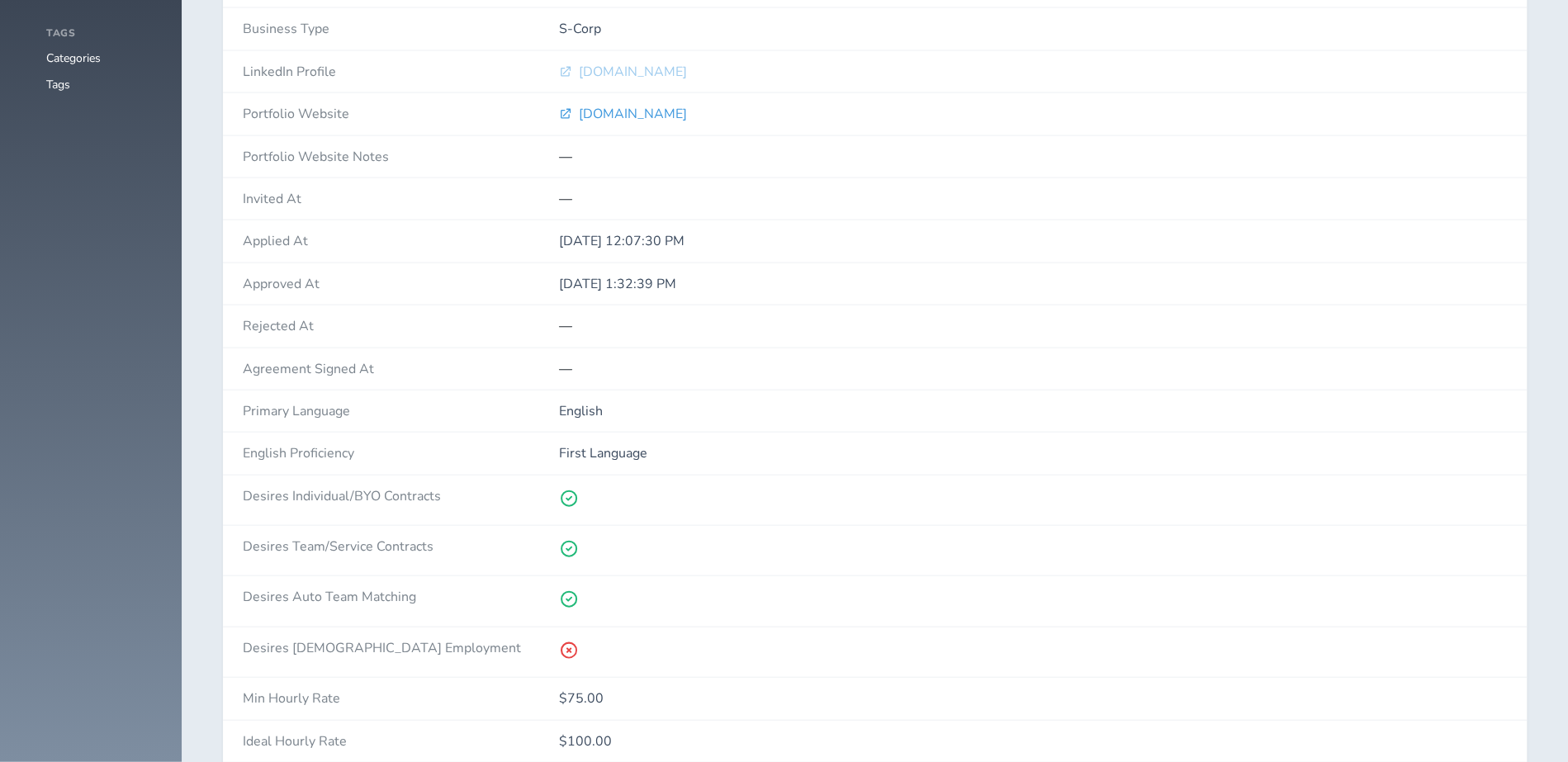
drag, startPoint x: 1567, startPoint y: 549, endPoint x: 604, endPoint y: 54, distance: 1082.8
click at [604, 65] on span "linkedin.com" at bounding box center [633, 72] width 108 height 15
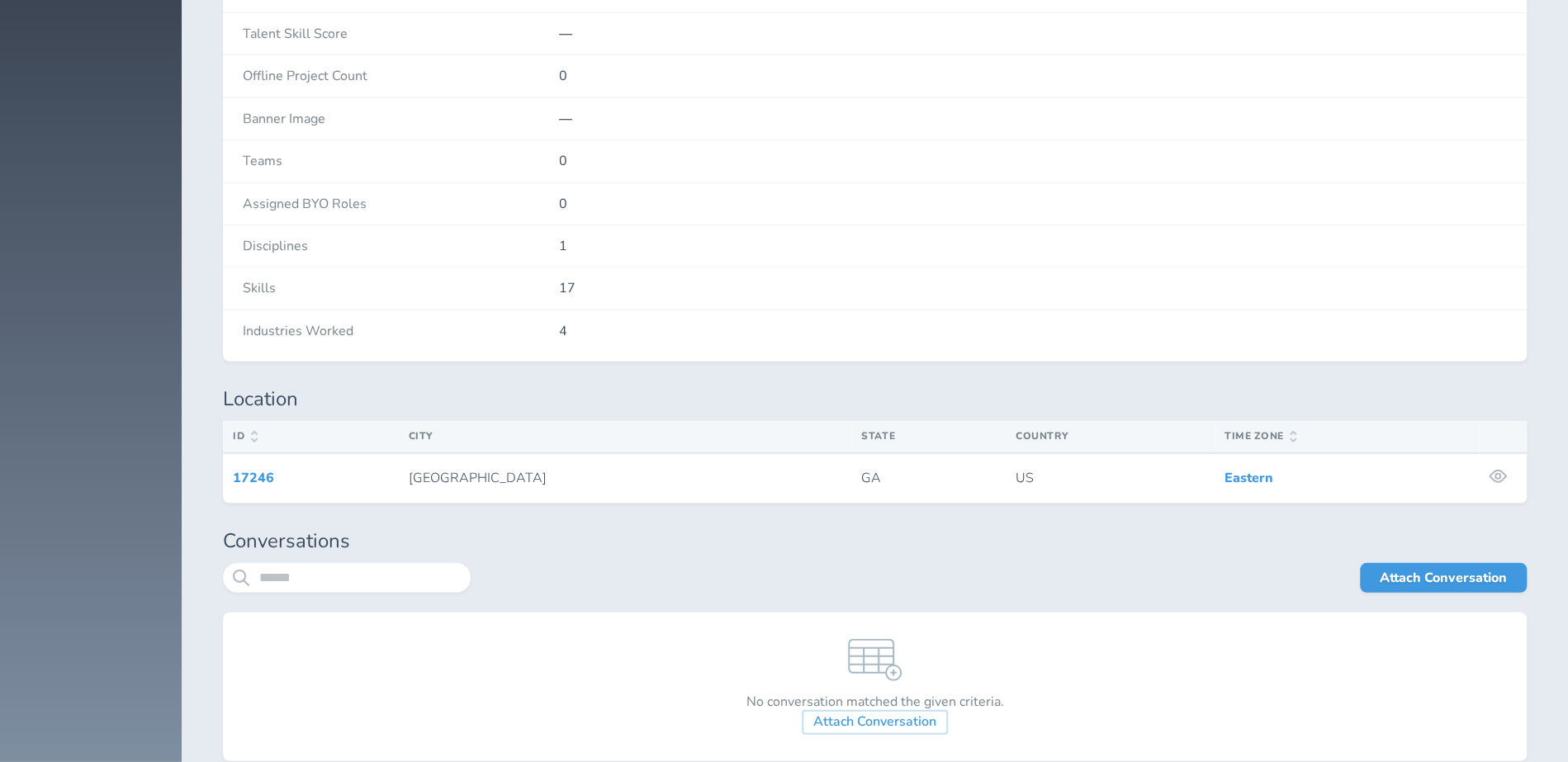
scroll to position [3264, 0]
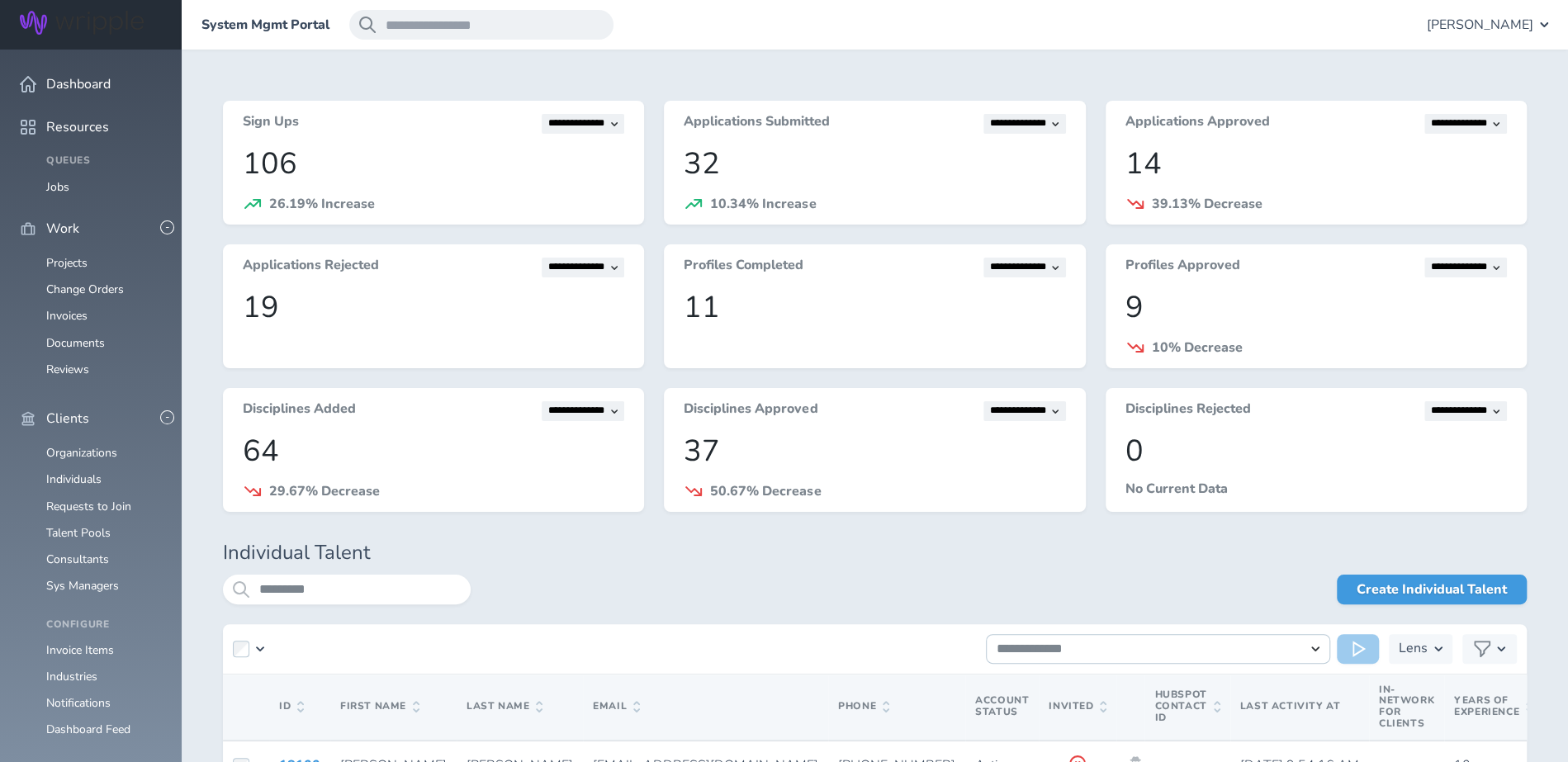
click at [348, 572] on div "**********" at bounding box center [874, 463] width 1304 height 726
drag, startPoint x: 348, startPoint y: 572, endPoint x: 343, endPoint y: 600, distance: 28.4
click at [343, 600] on input "*********" at bounding box center [346, 590] width 247 height 30
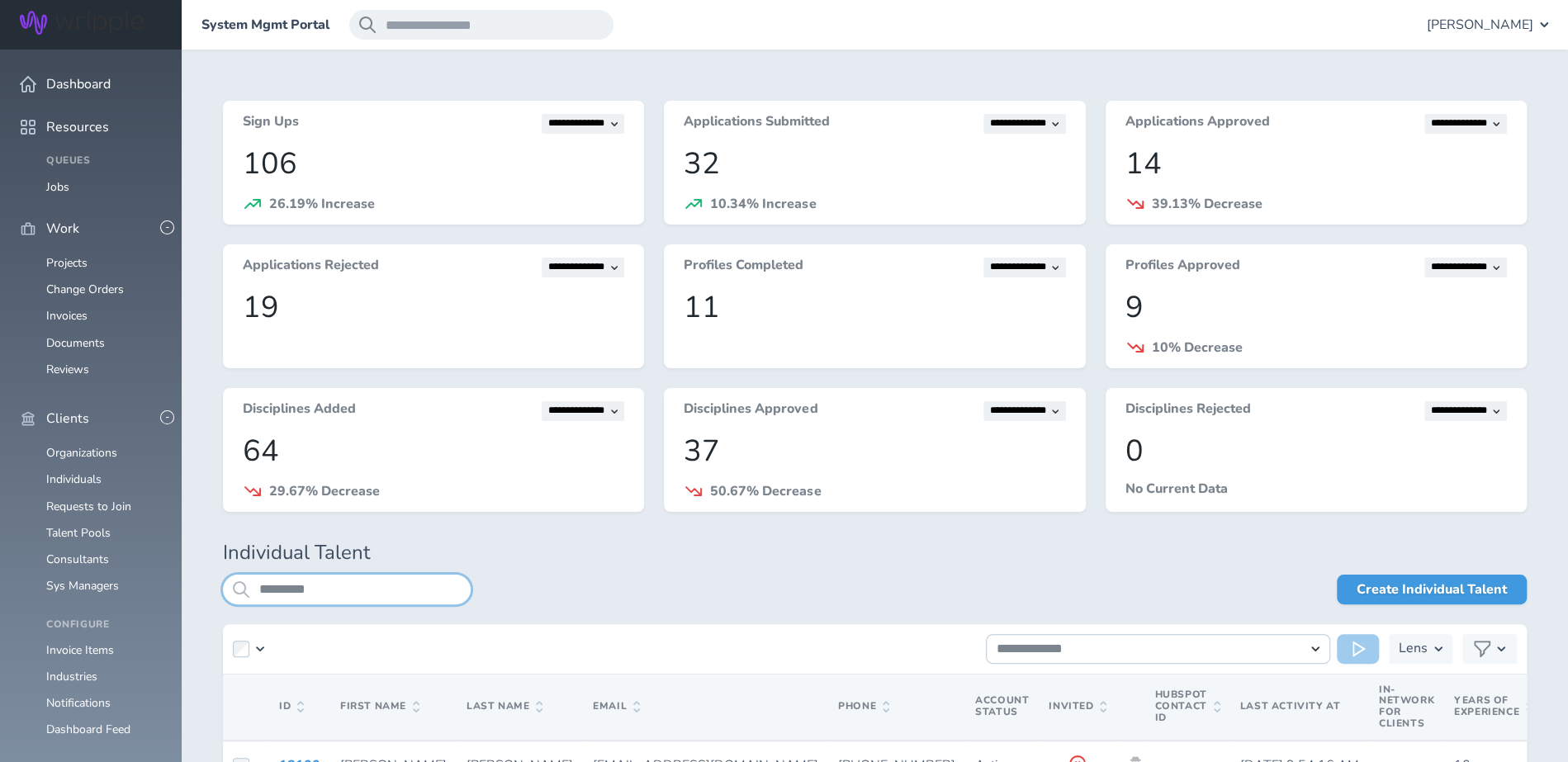
click at [343, 600] on input "*********" at bounding box center [346, 590] width 247 height 30
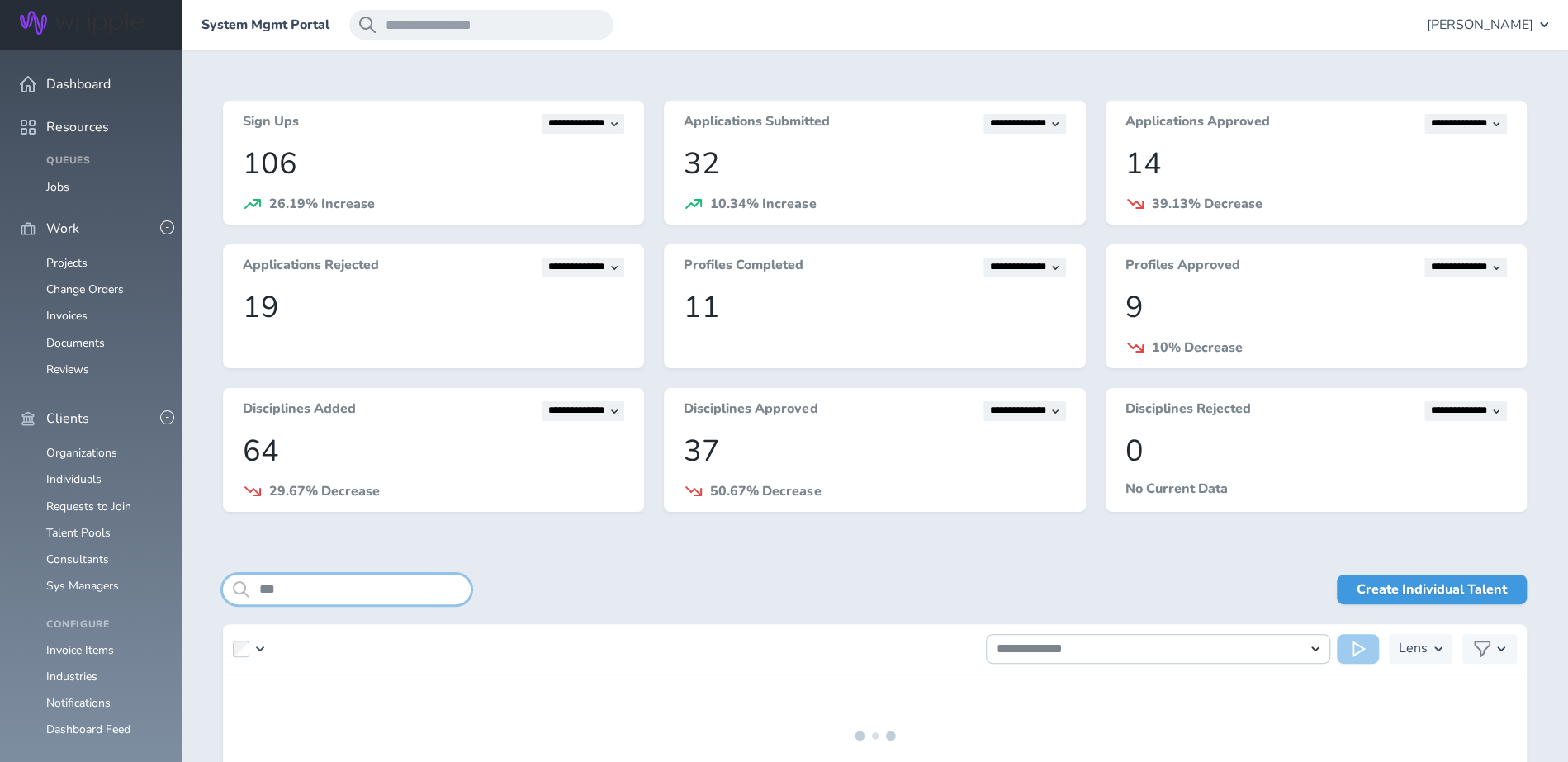
scroll to position [118, 0]
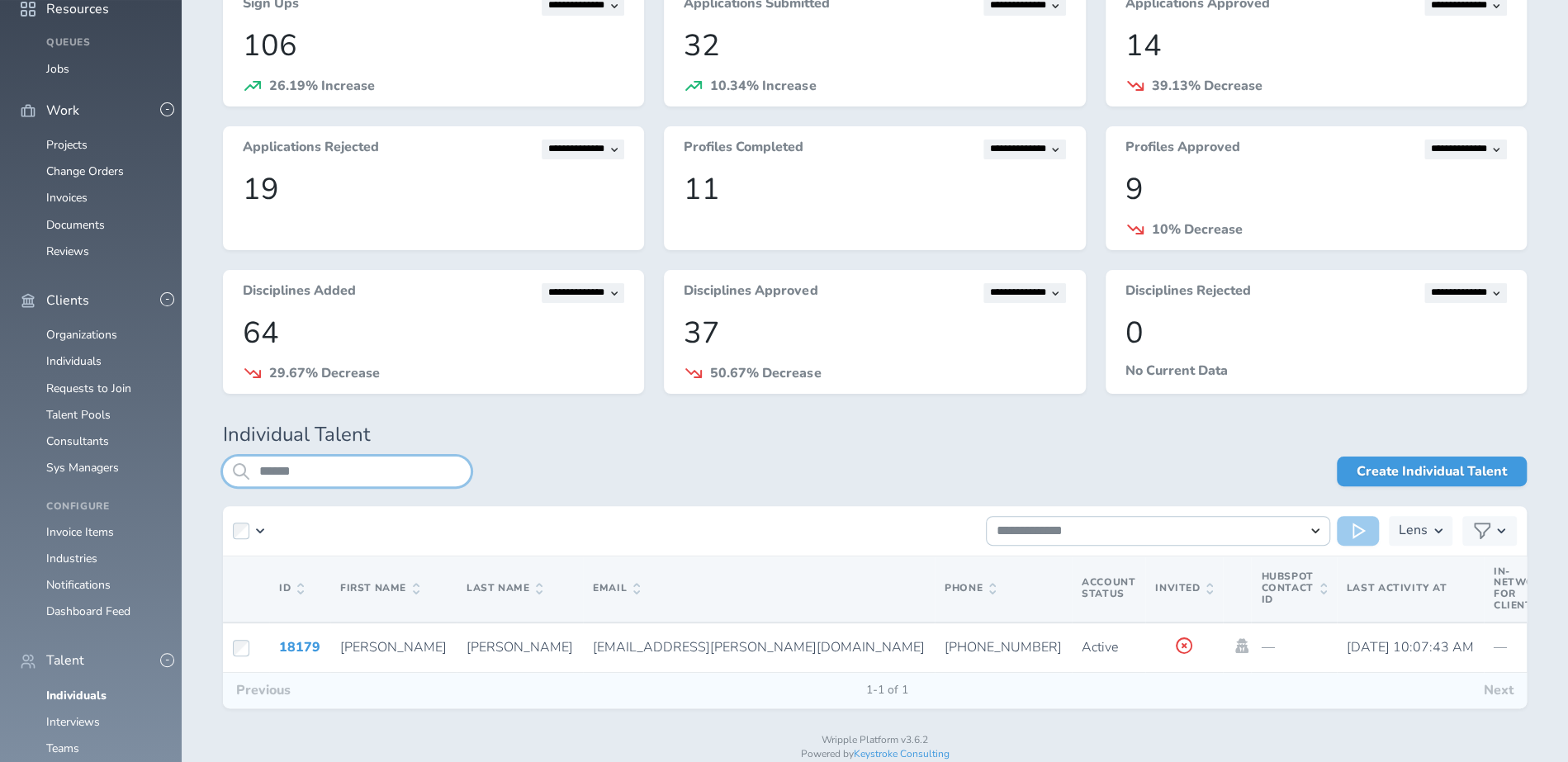
type input "******"
click at [288, 644] on link "18179" at bounding box center [300, 648] width 42 height 18
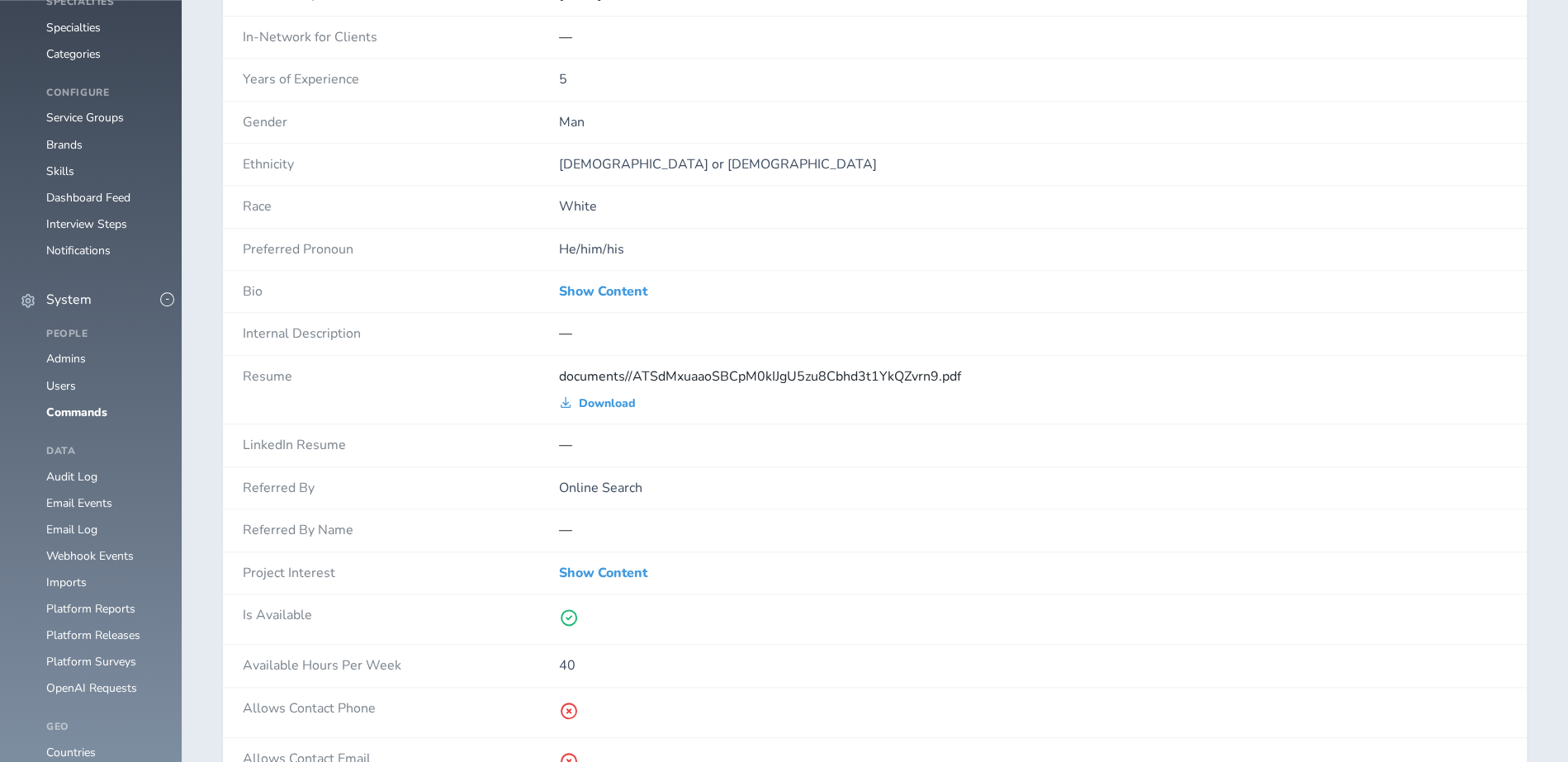
scroll to position [1234, 0]
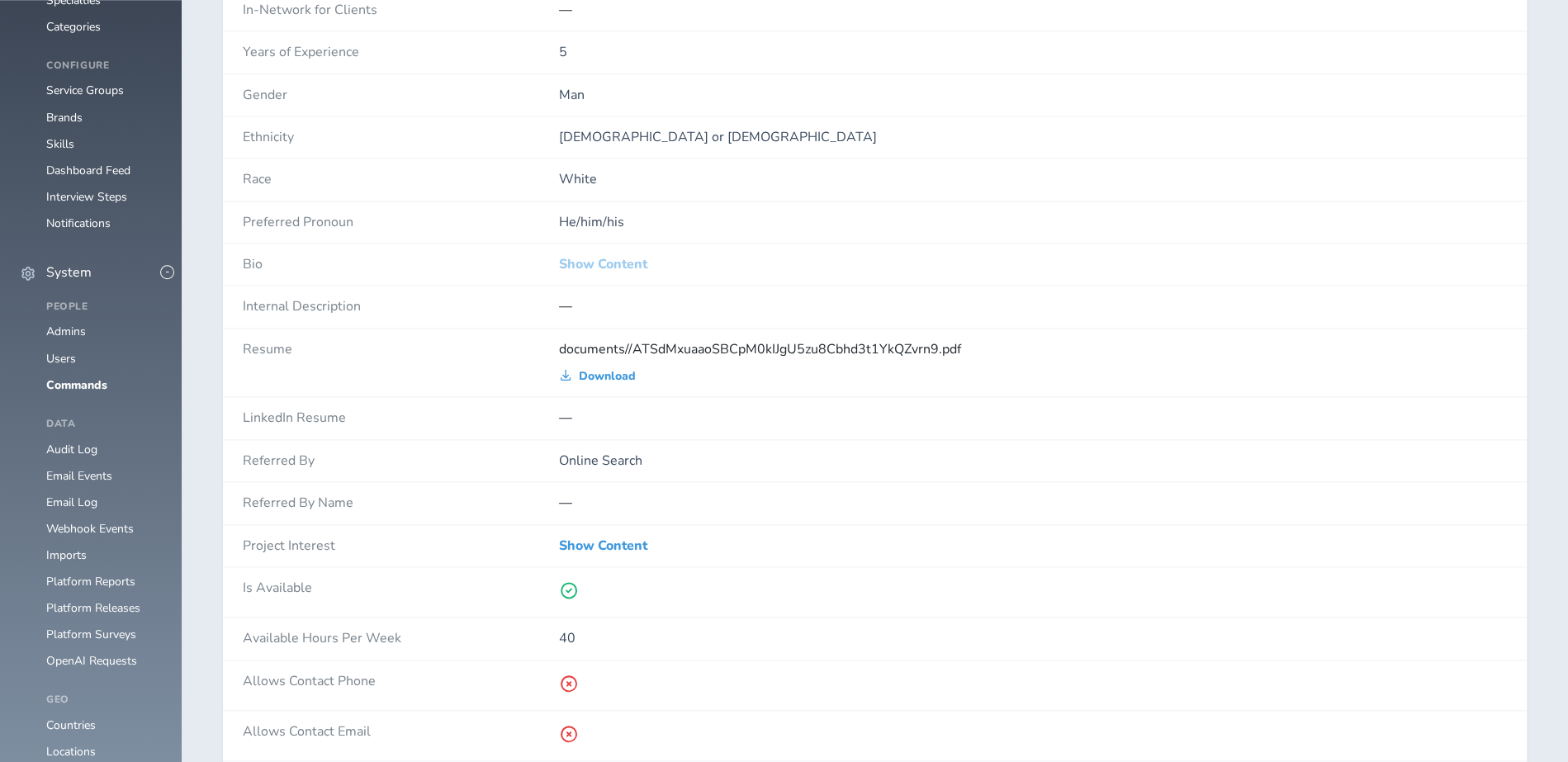
drag, startPoint x: 342, startPoint y: 604, endPoint x: 623, endPoint y: 259, distance: 445.0
click at [623, 259] on link "Show Content" at bounding box center [603, 264] width 88 height 15
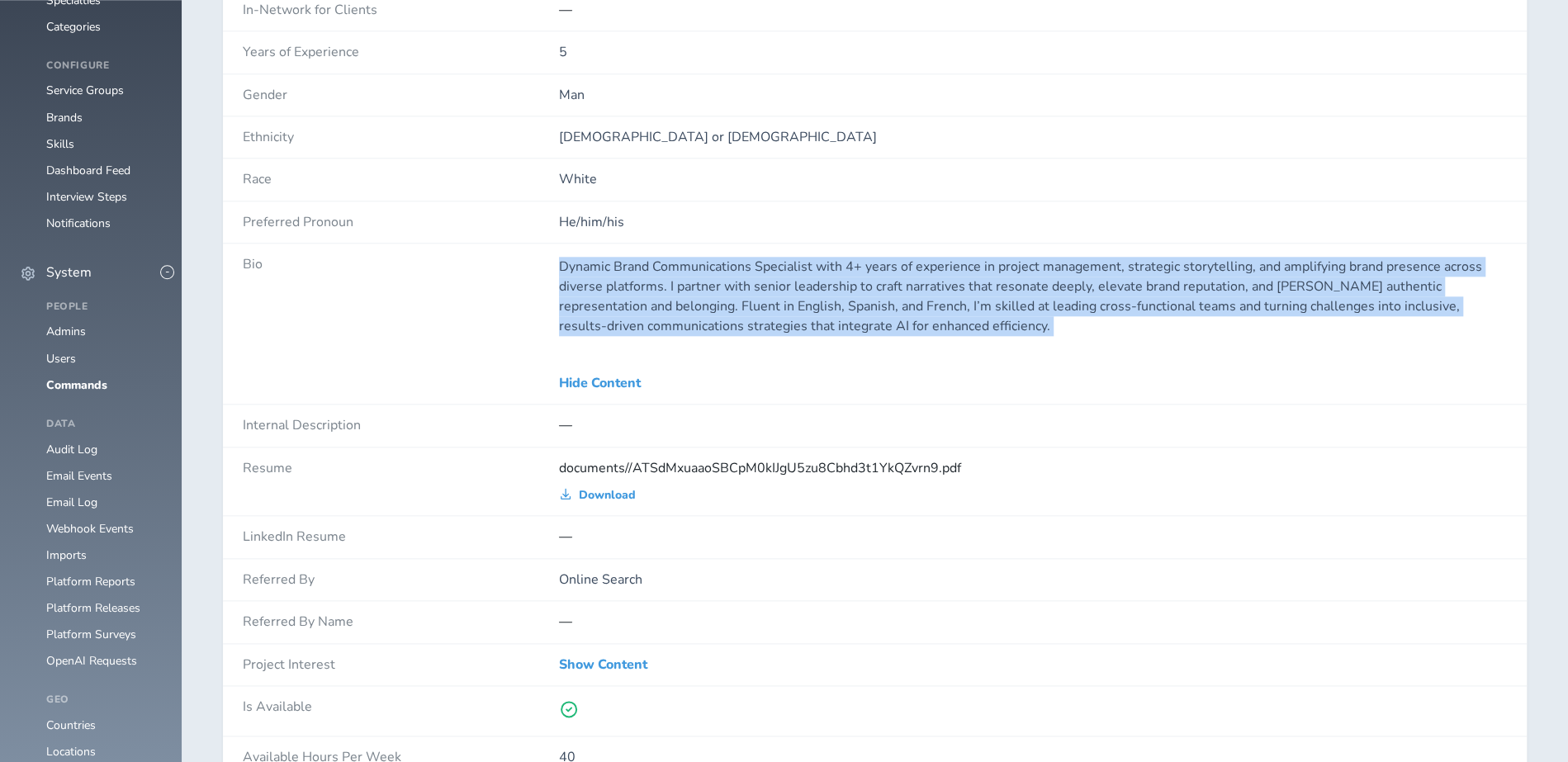
drag, startPoint x: 623, startPoint y: 259, endPoint x: 619, endPoint y: 358, distance: 99.1
click at [619, 358] on div "Bio Dynamic Brand Communications Specialist with 4+ years of experience in proj…" at bounding box center [874, 324] width 1304 height 161
copy div "Dynamic Brand Communications Specialist with 4+ years of experience in project …"
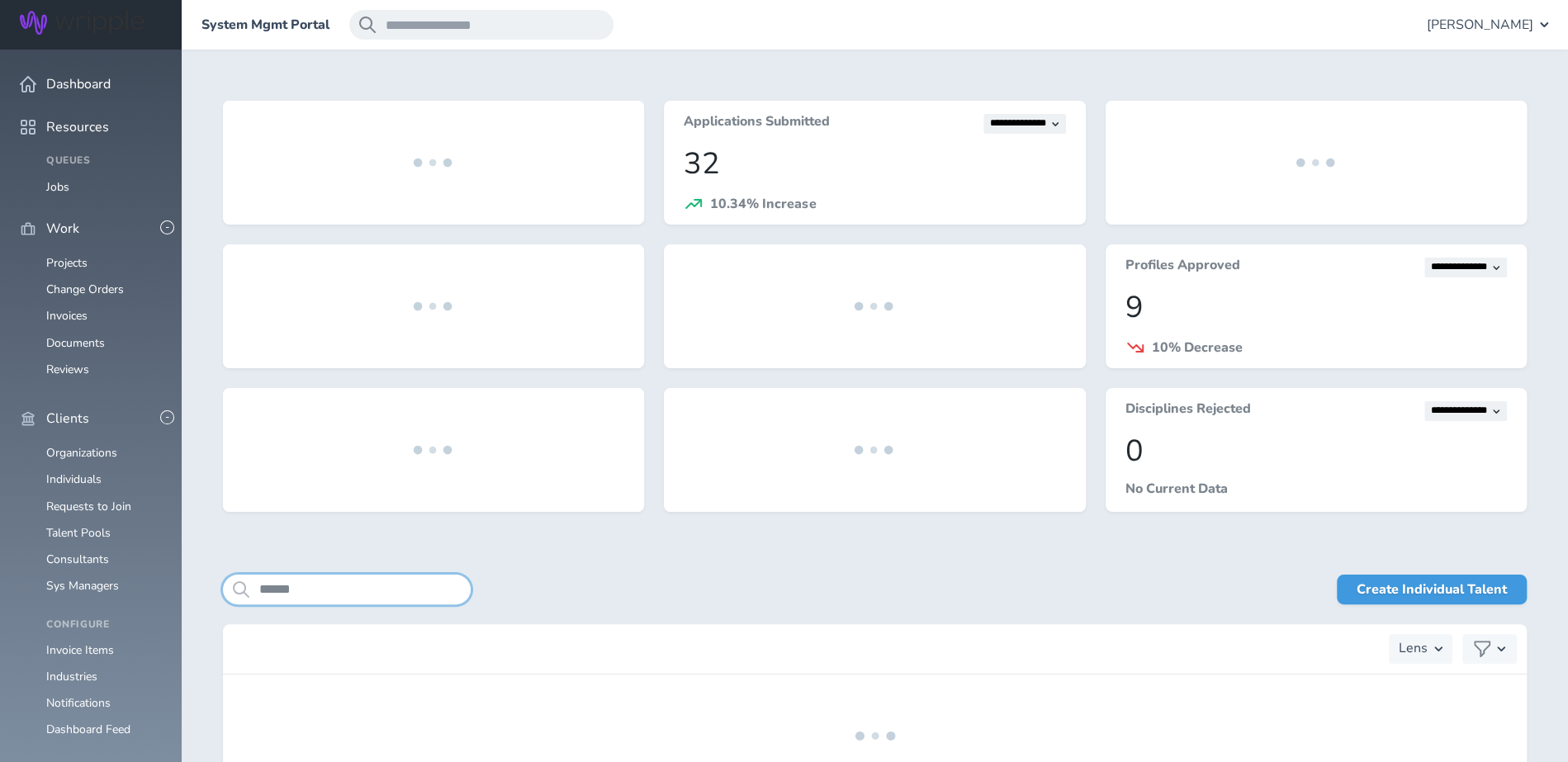
click at [381, 589] on input "******" at bounding box center [346, 590] width 247 height 30
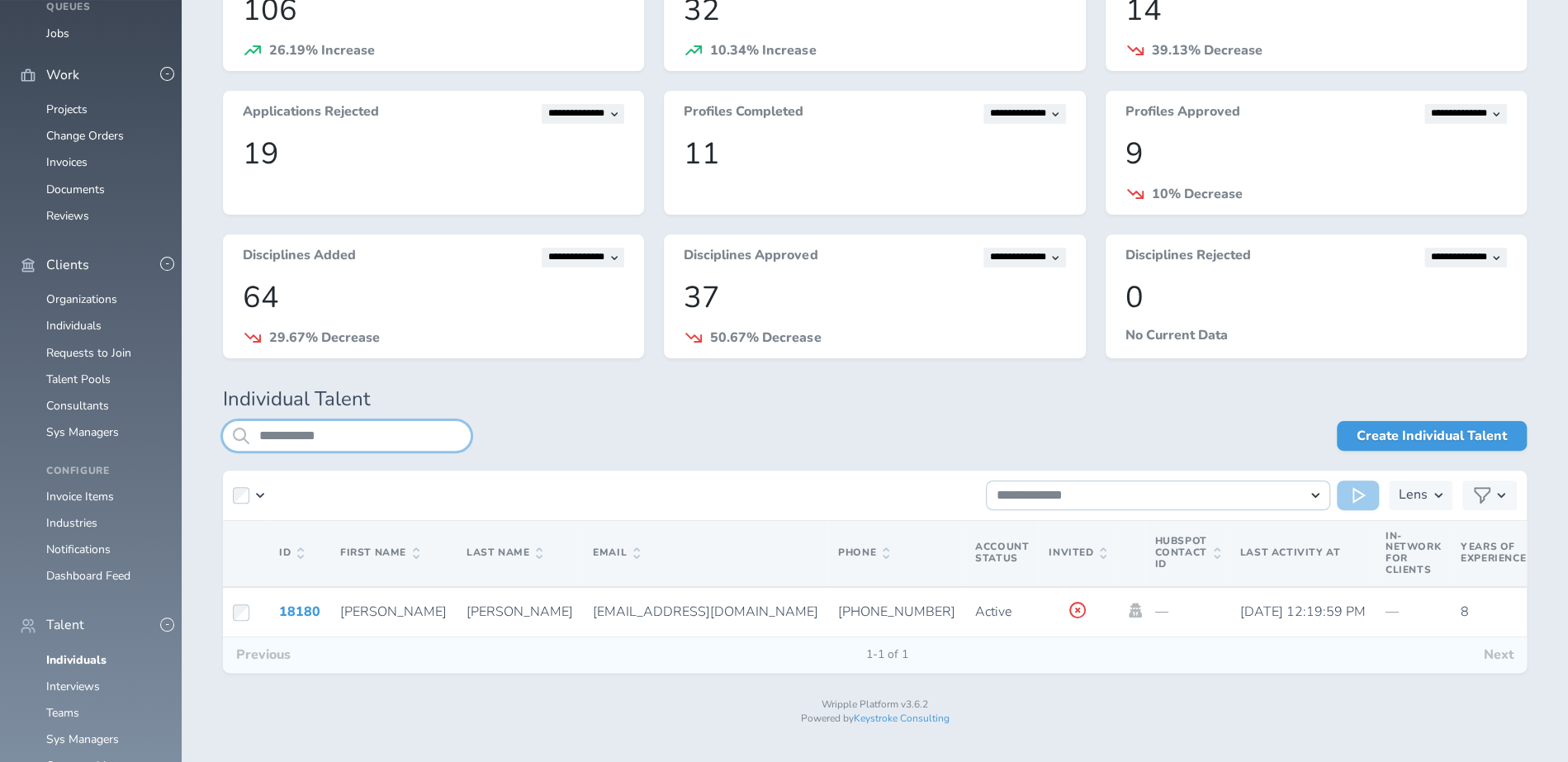
scroll to position [163, 0]
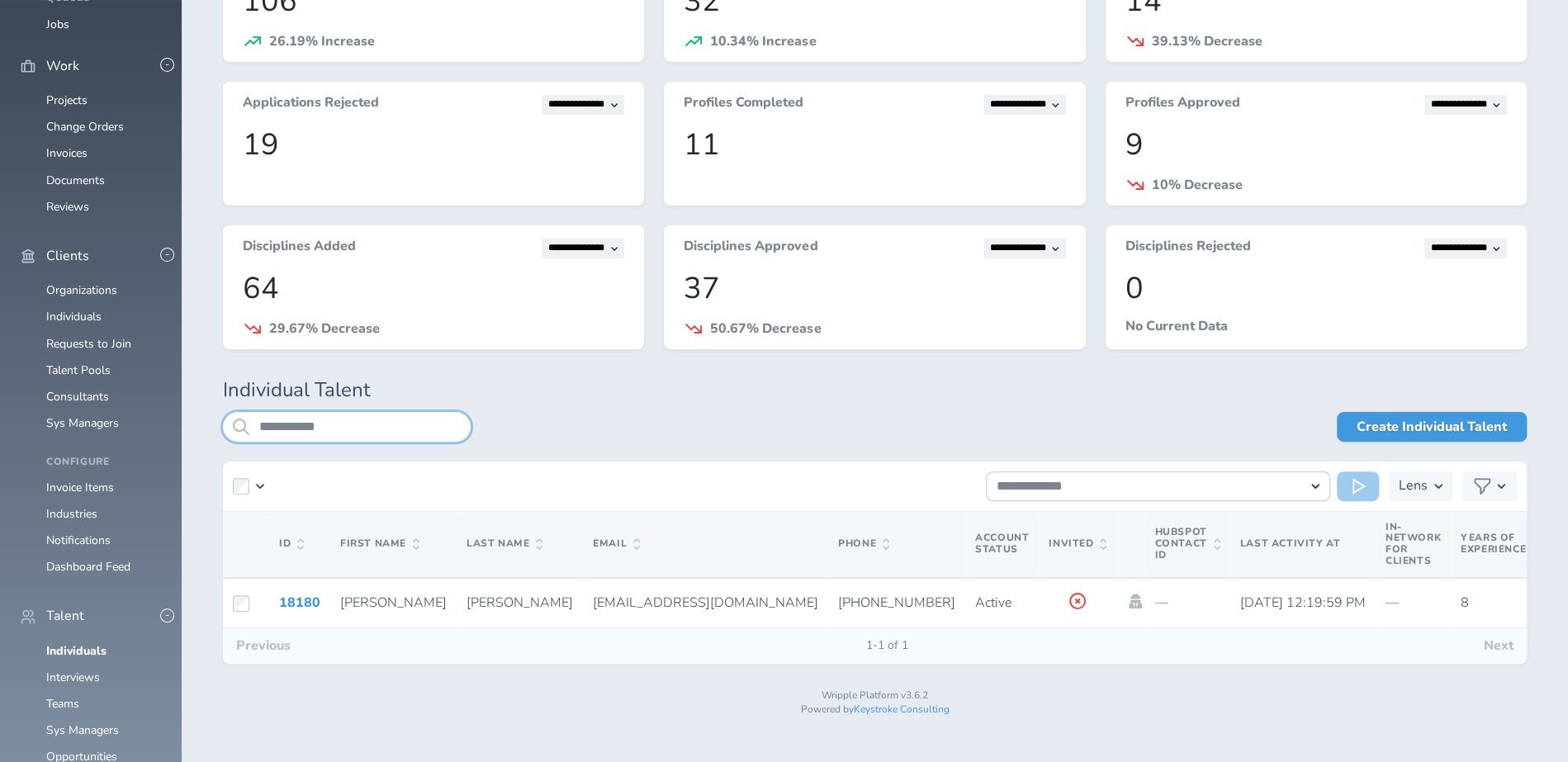
type input "**********"
click at [291, 596] on link "18180" at bounding box center [300, 603] width 42 height 18
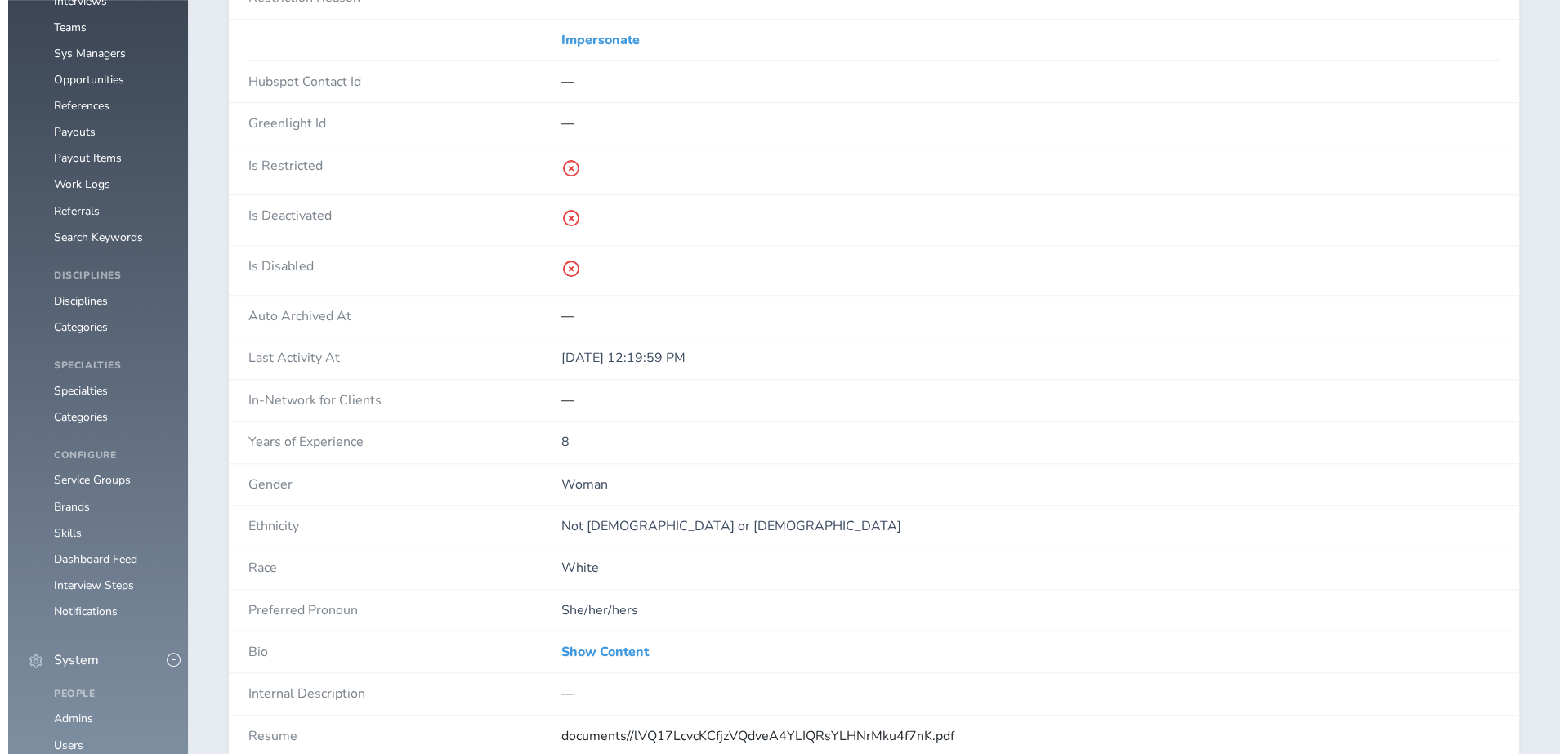
scroll to position [883, 0]
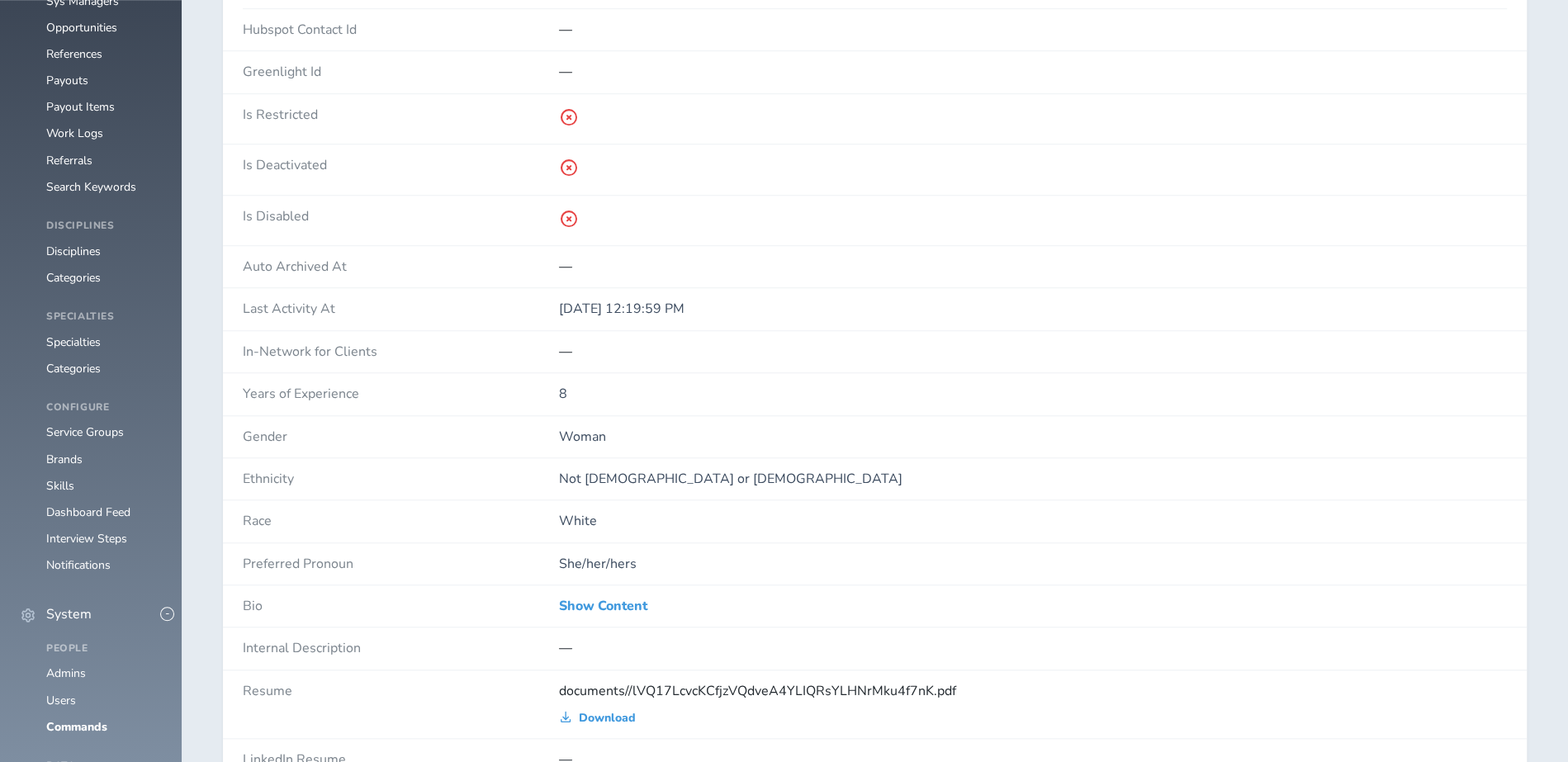
click at [585, 607] on link "Show Content" at bounding box center [603, 606] width 88 height 15
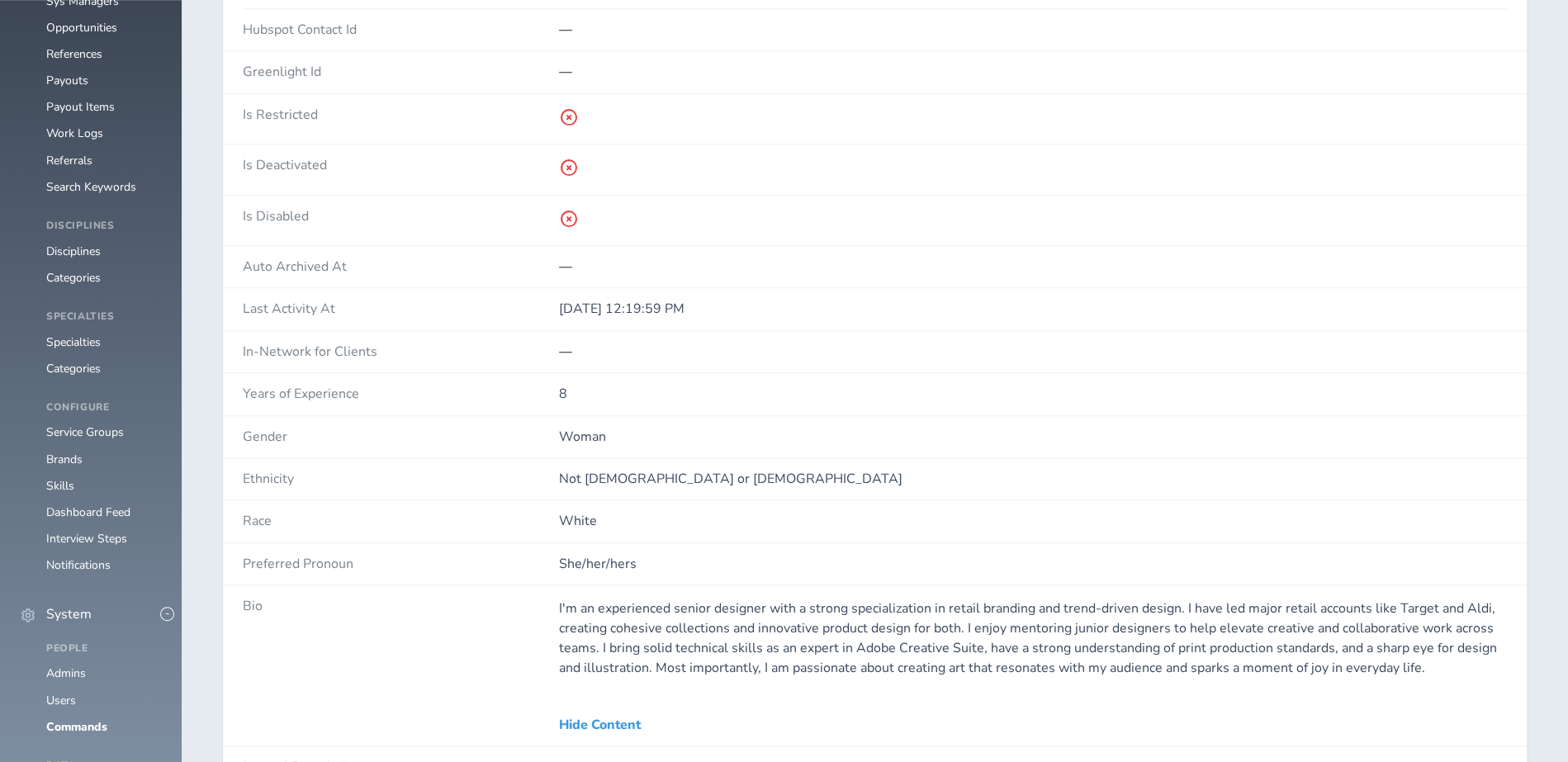
click at [585, 599] on p "I'm an experienced senior designer with a strong specialization in retail brand…" at bounding box center [1033, 639] width 947 height 79
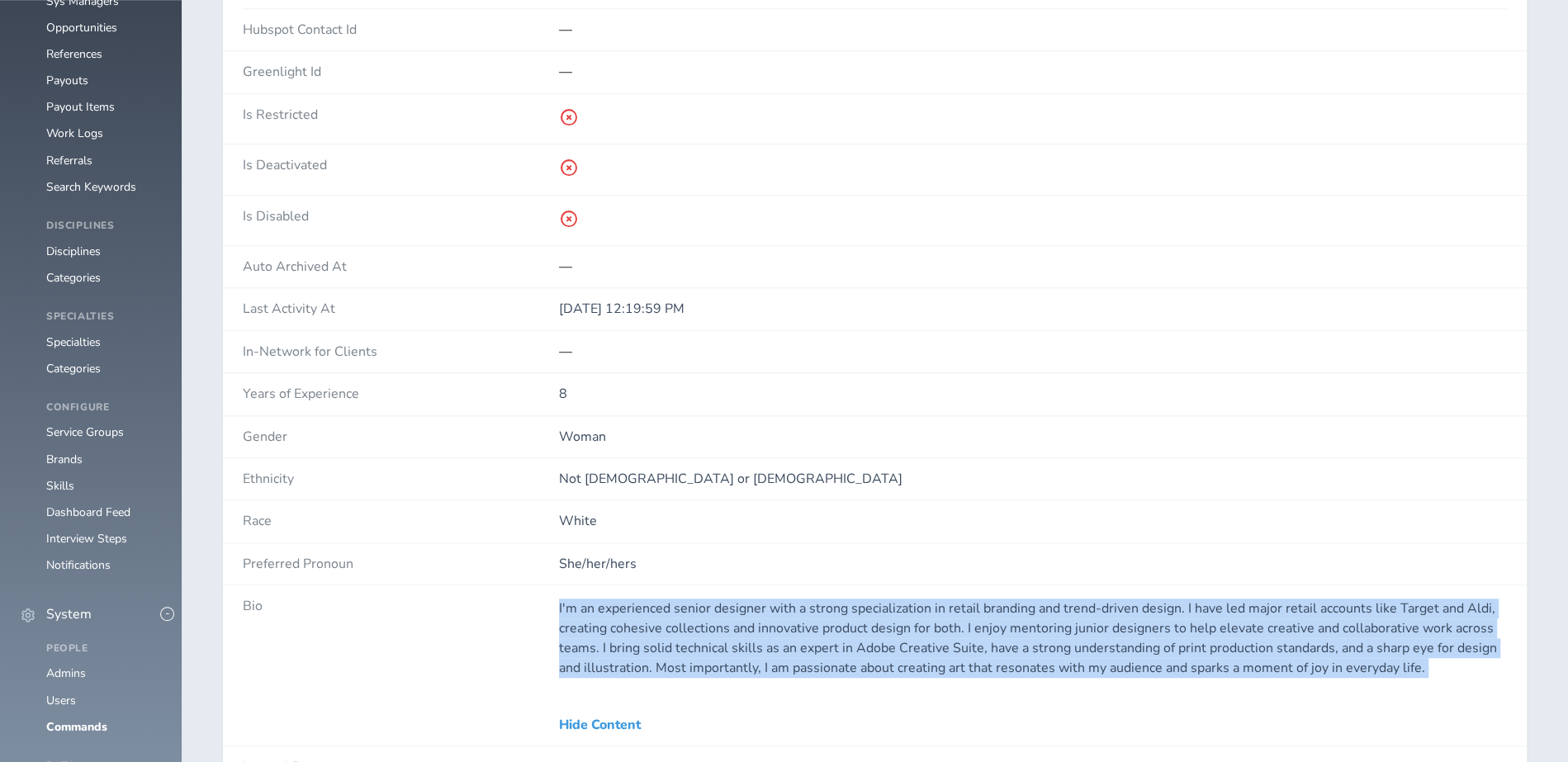
click at [585, 599] on p "I'm an experienced senior designer with a strong specialization in retail brand…" at bounding box center [1033, 639] width 947 height 79
copy div "I'm an experienced senior designer with a strong specialization in retail brand…"
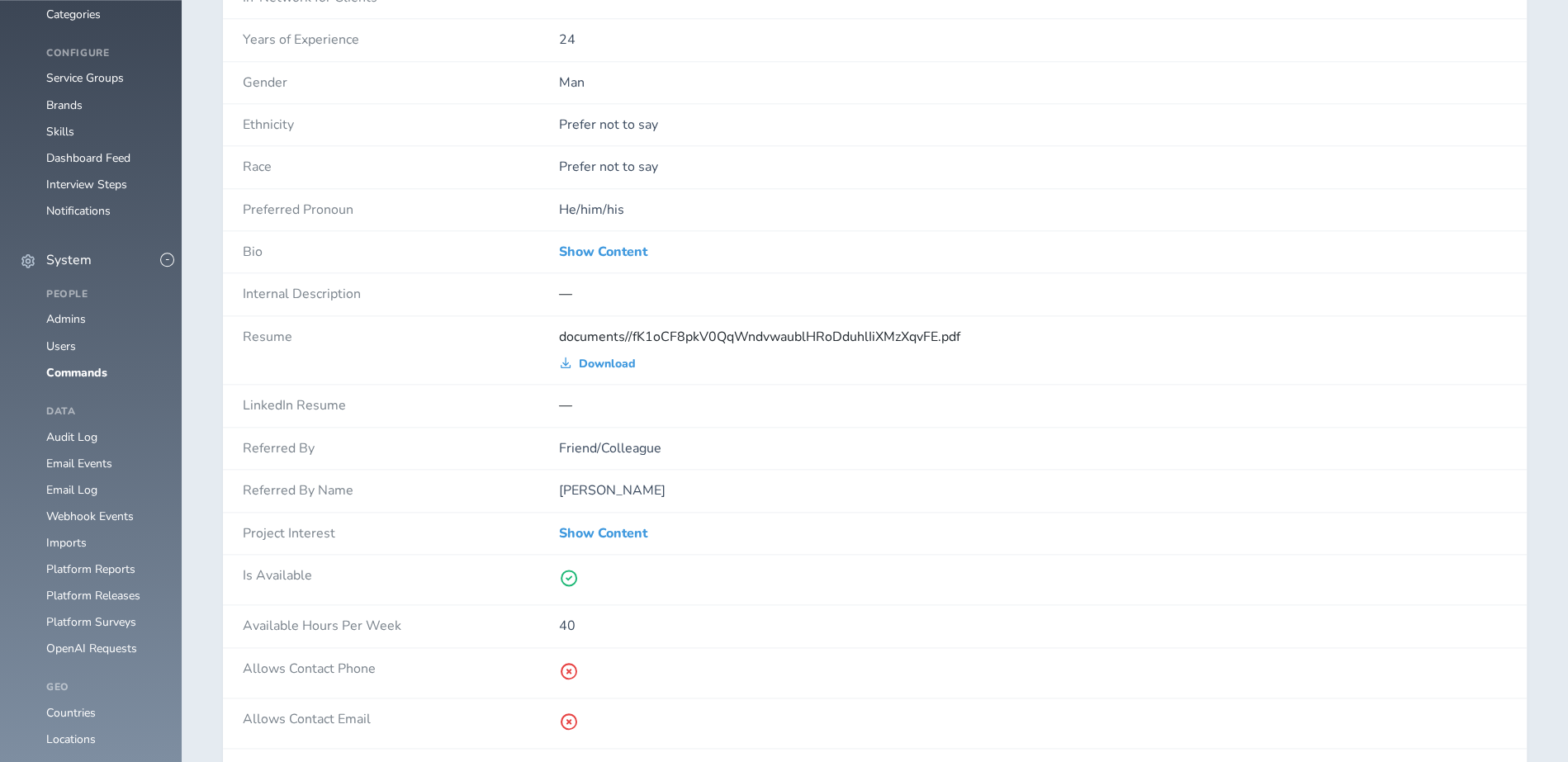
scroll to position [1405, 0]
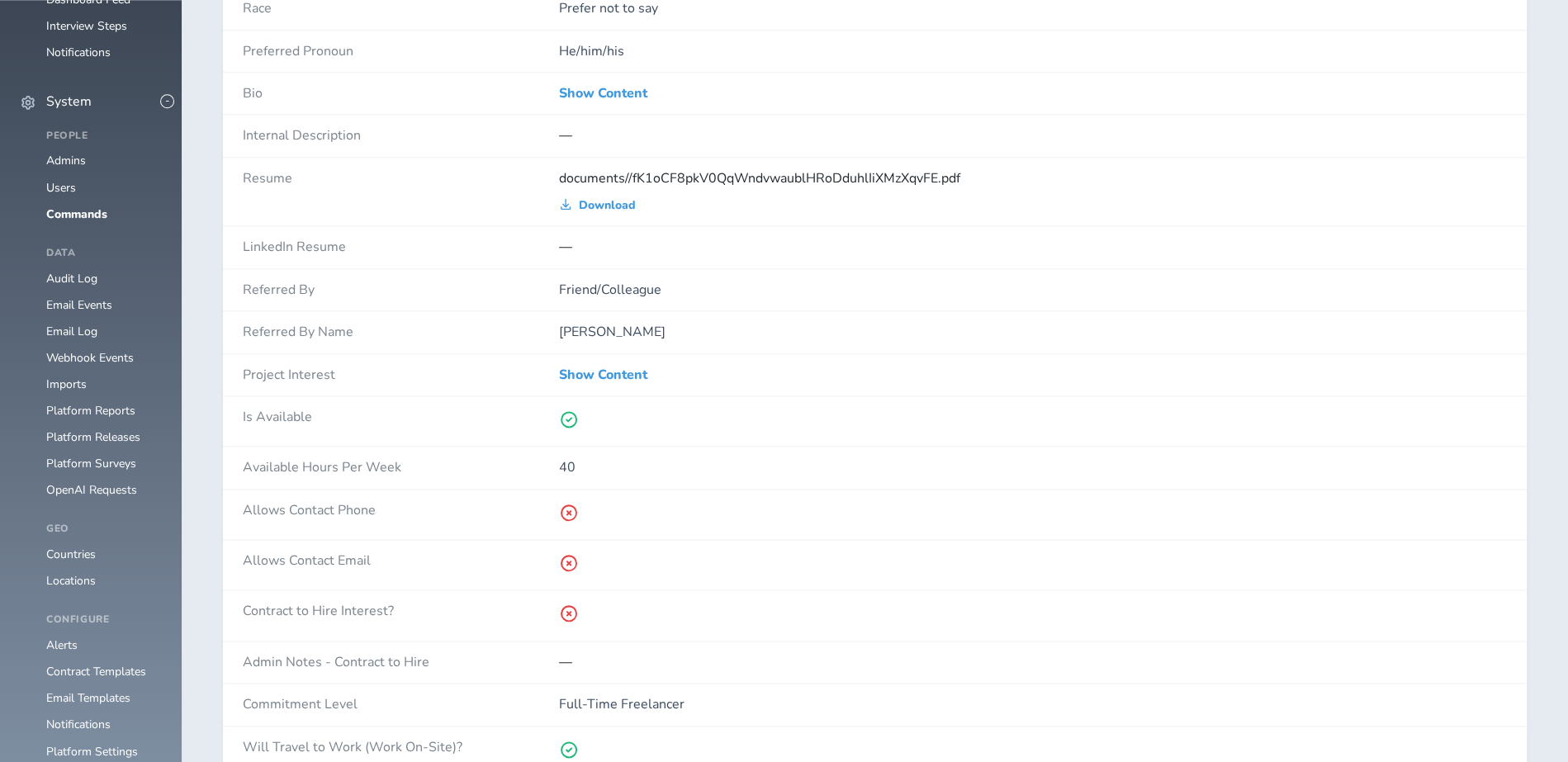
click at [625, 242] on div "—" at bounding box center [1033, 246] width 947 height 15
drag, startPoint x: 0, startPoint y: 0, endPoint x: 604, endPoint y: 380, distance: 713.6
click at [604, 380] on div "Show Content" at bounding box center [1033, 376] width 947 height 42
click at [600, 368] on link "Show Content" at bounding box center [603, 375] width 88 height 15
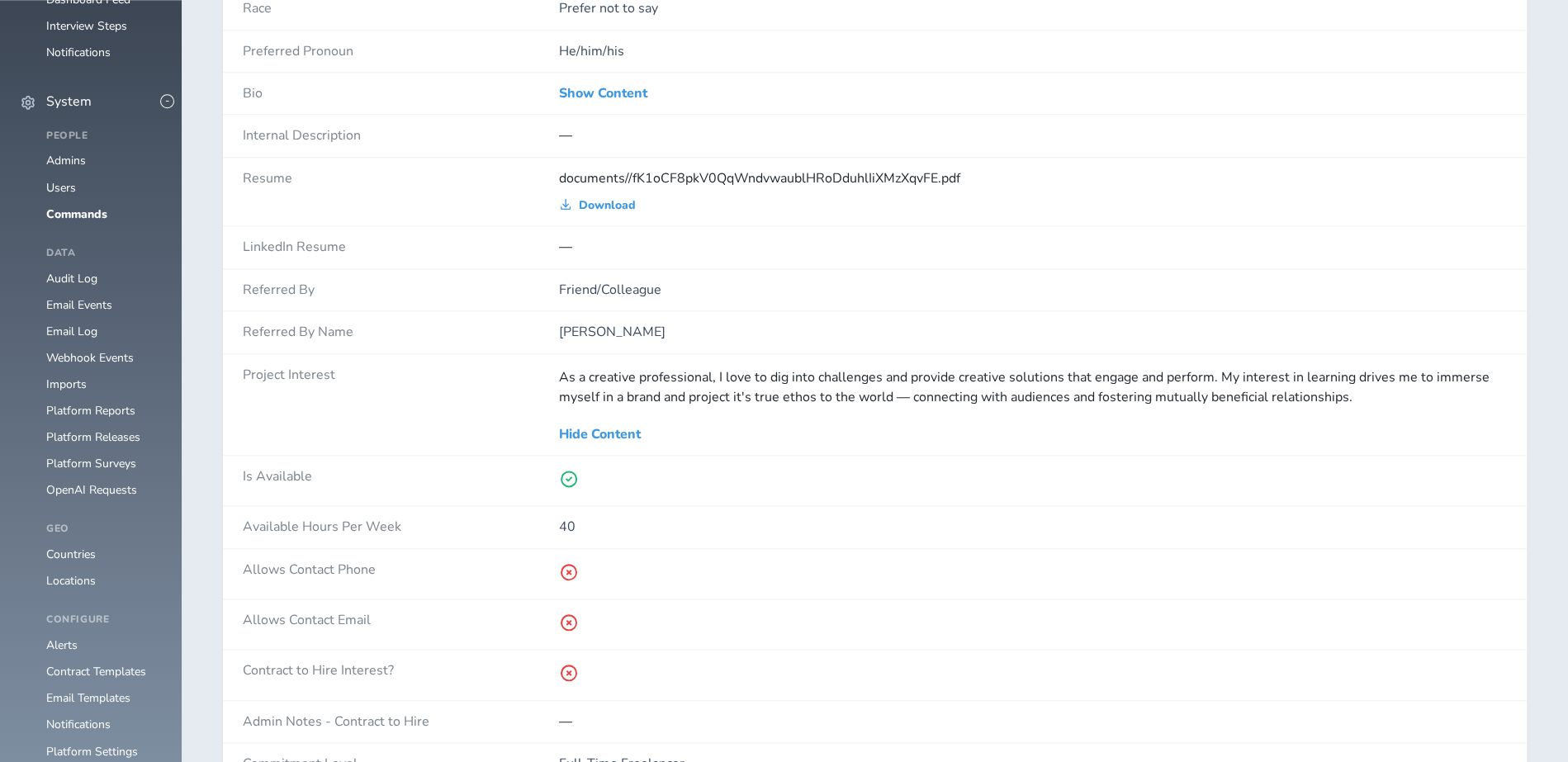
click at [619, 370] on div "As a creative professional, I love to dig into challenges and provide creative …" at bounding box center [1033, 387] width 947 height 40
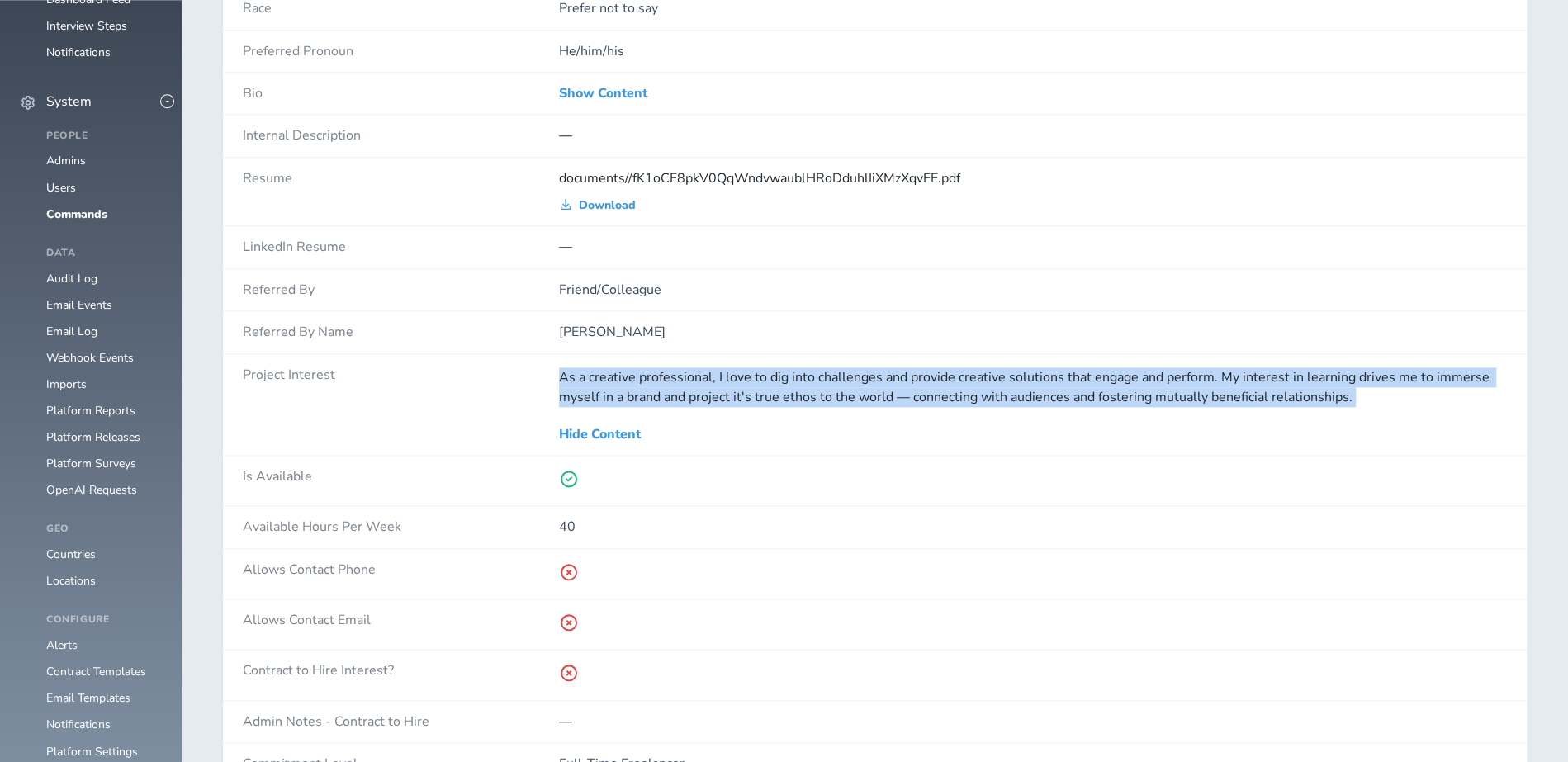
click at [619, 370] on div "As a creative professional, I love to dig into challenges and provide creative …" at bounding box center [1033, 387] width 947 height 40
copy div "As a creative professional, I love to dig into challenges and provide creative …"
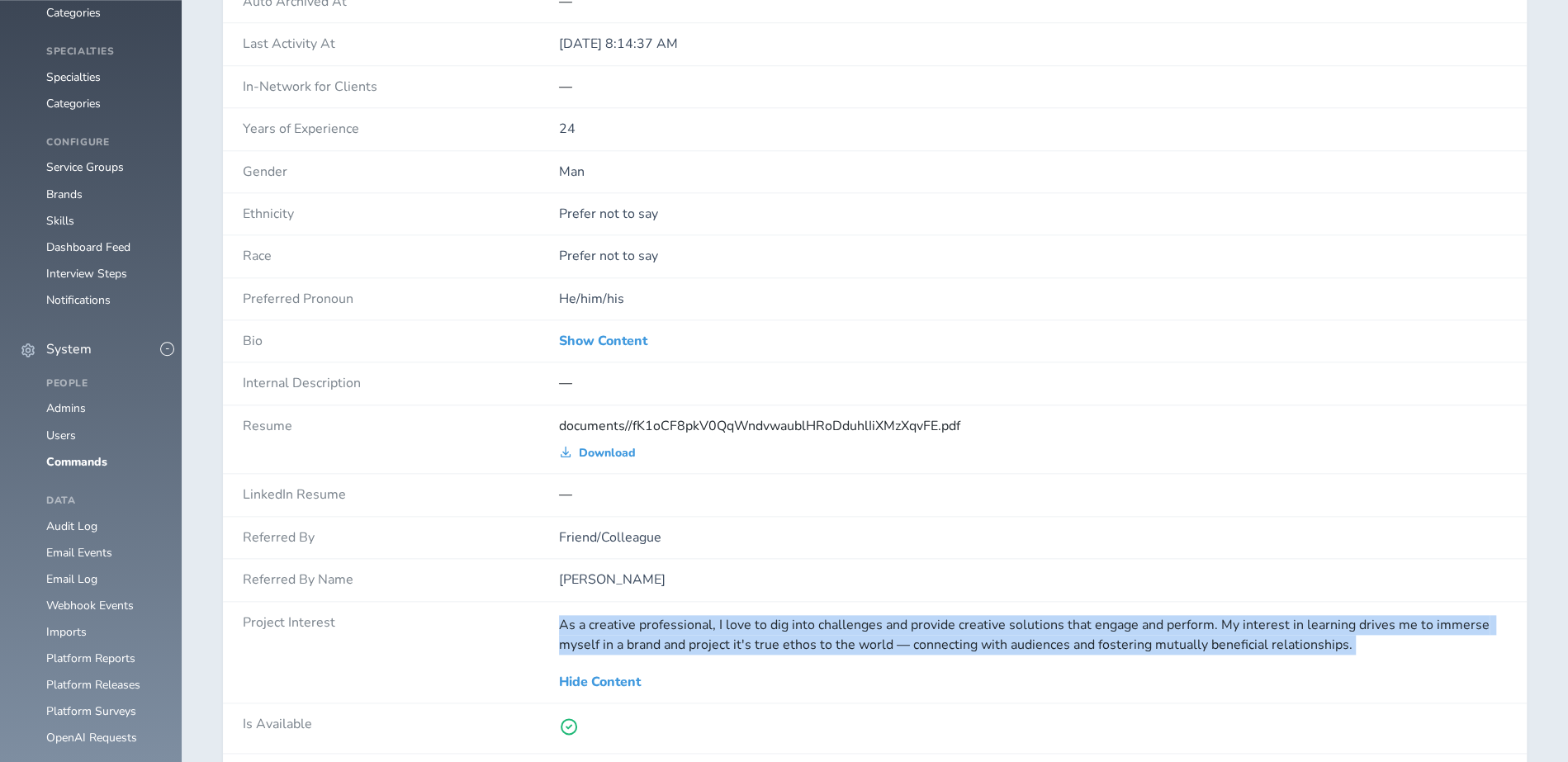
scroll to position [1156, 0]
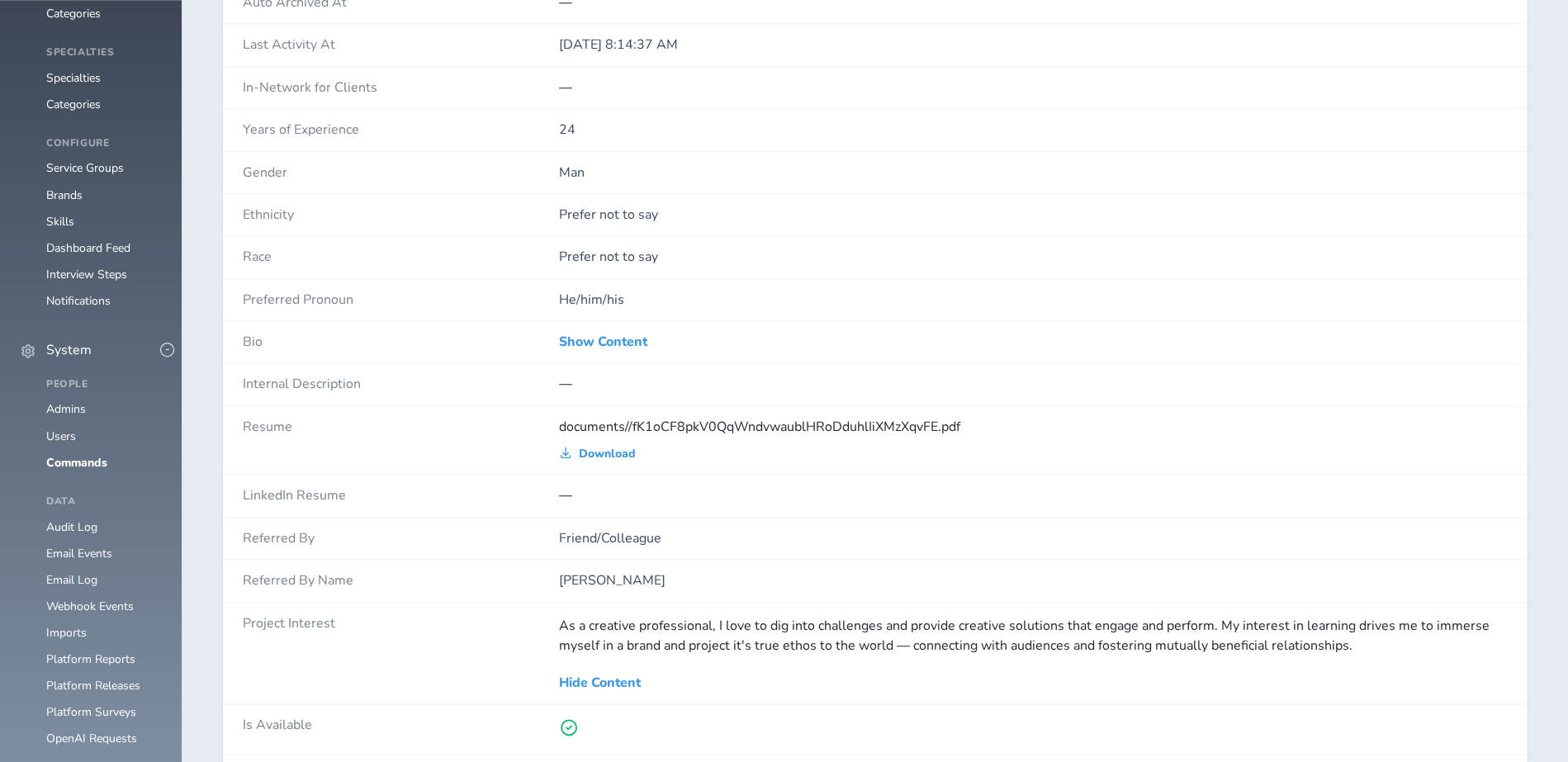
click at [613, 338] on link "Show Content" at bounding box center [603, 342] width 88 height 15
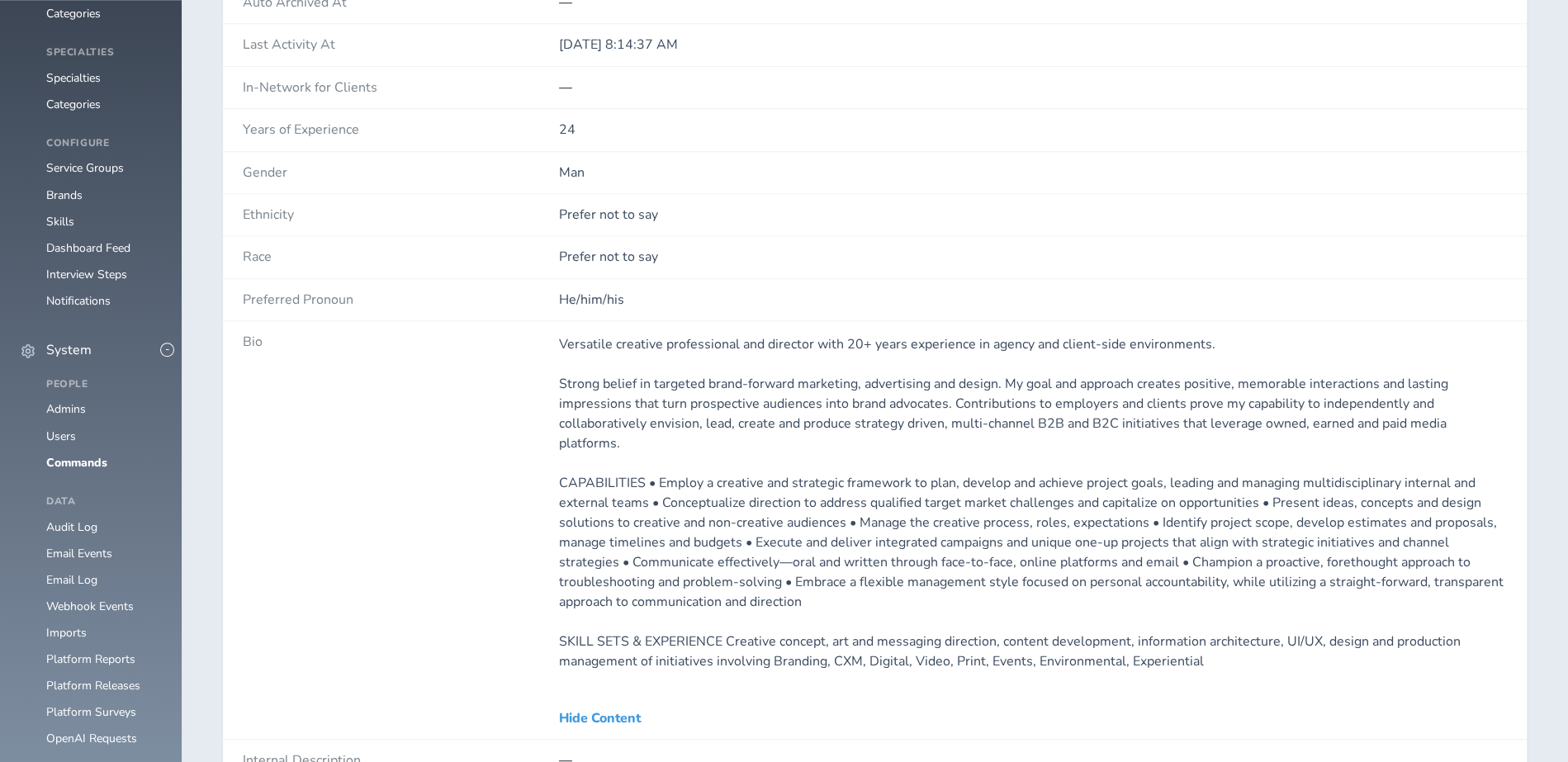
drag, startPoint x: 604, startPoint y: 380, endPoint x: 650, endPoint y: 450, distance: 83.8
click at [650, 473] on p "CAPABILITIES • Employ a creative and strategic framework to plan, develop and a…" at bounding box center [1033, 542] width 947 height 139
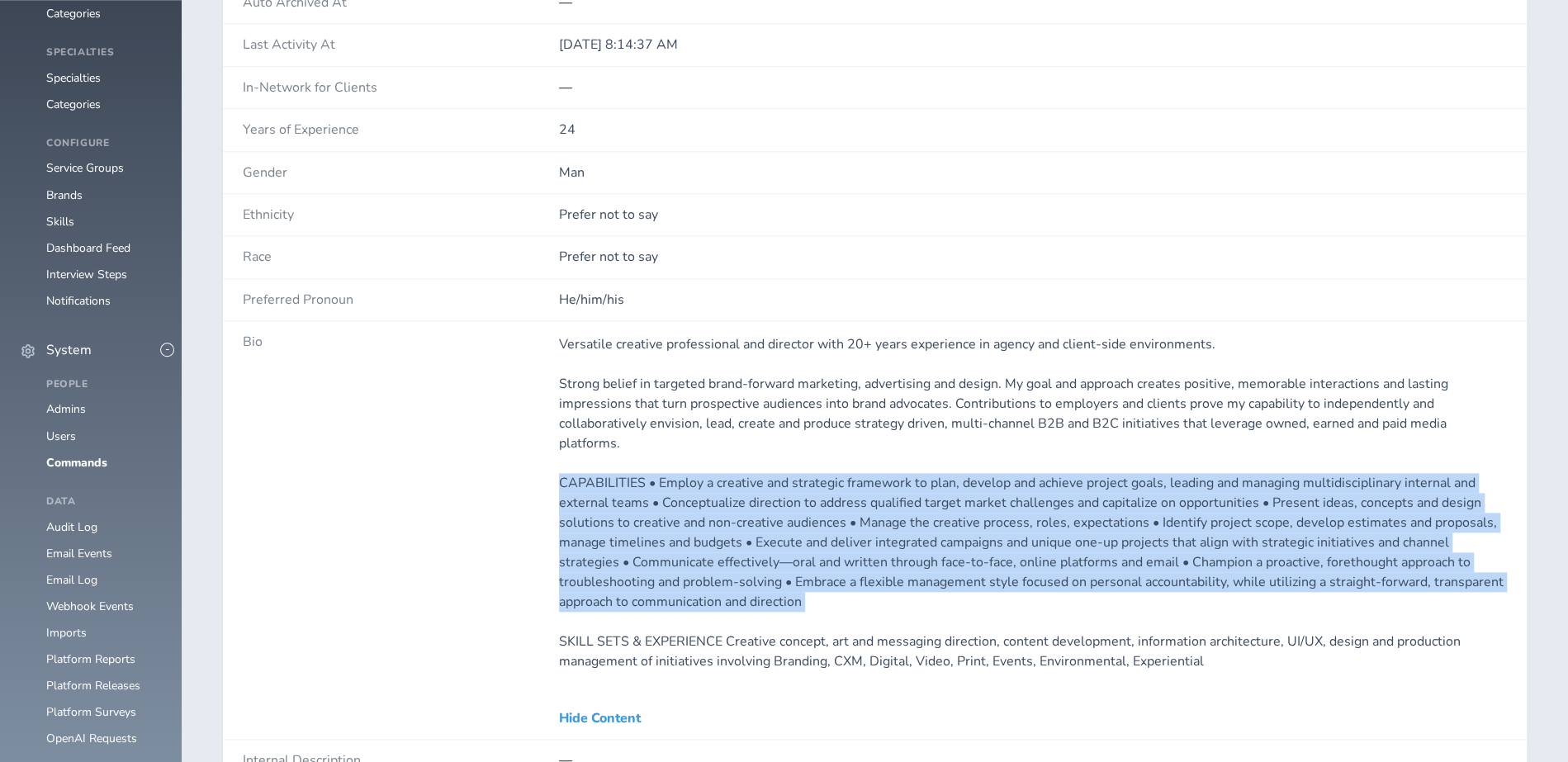
click at [650, 473] on p "CAPABILITIES • Employ a creative and strategic framework to plan, develop and a…" at bounding box center [1033, 542] width 947 height 139
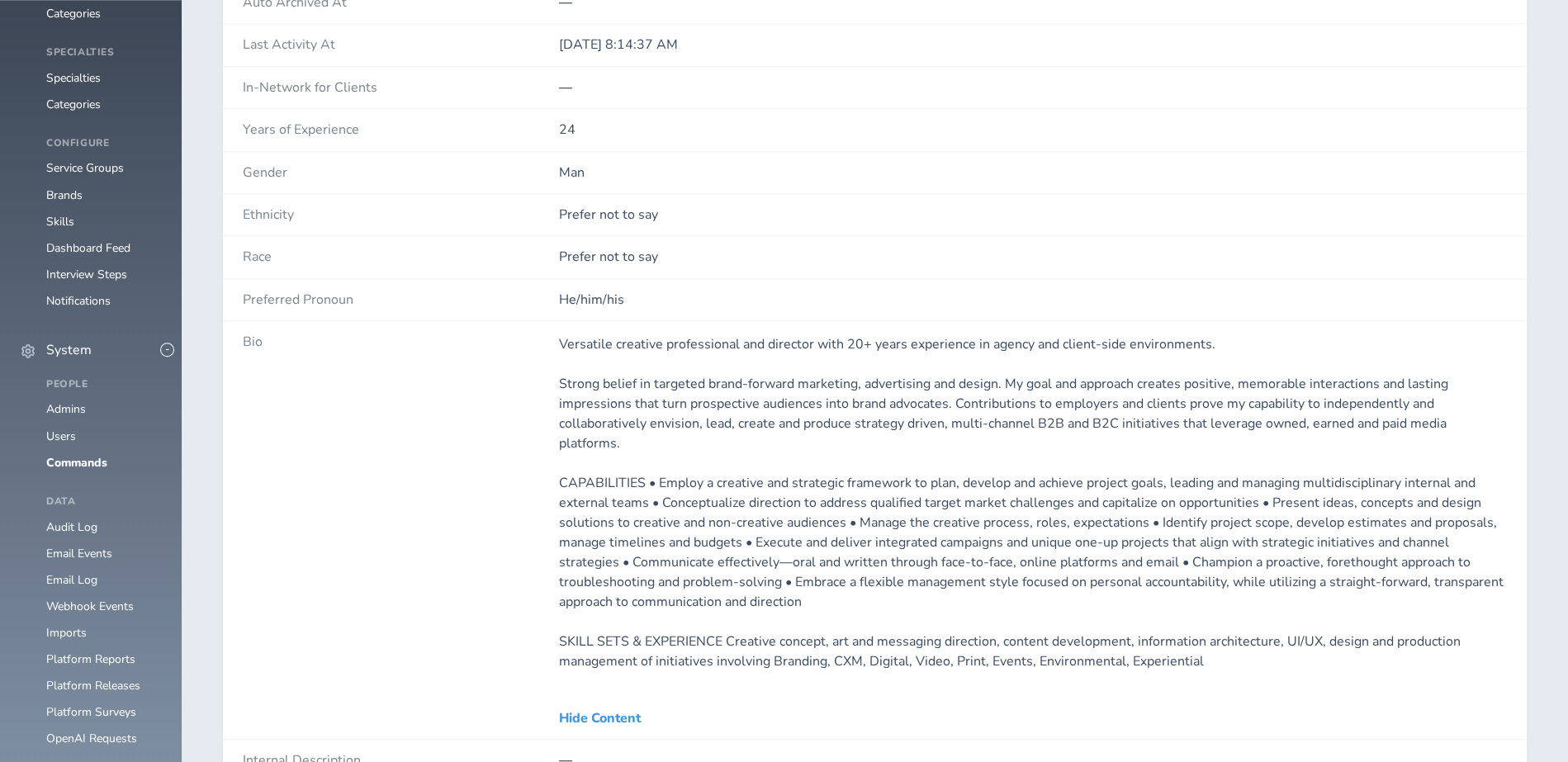
drag, startPoint x: 650, startPoint y: 450, endPoint x: 752, endPoint y: 463, distance: 102.8
click at [752, 473] on p "CAPABILITIES • Employ a creative and strategic framework to plan, develop and a…" at bounding box center [1033, 542] width 947 height 139
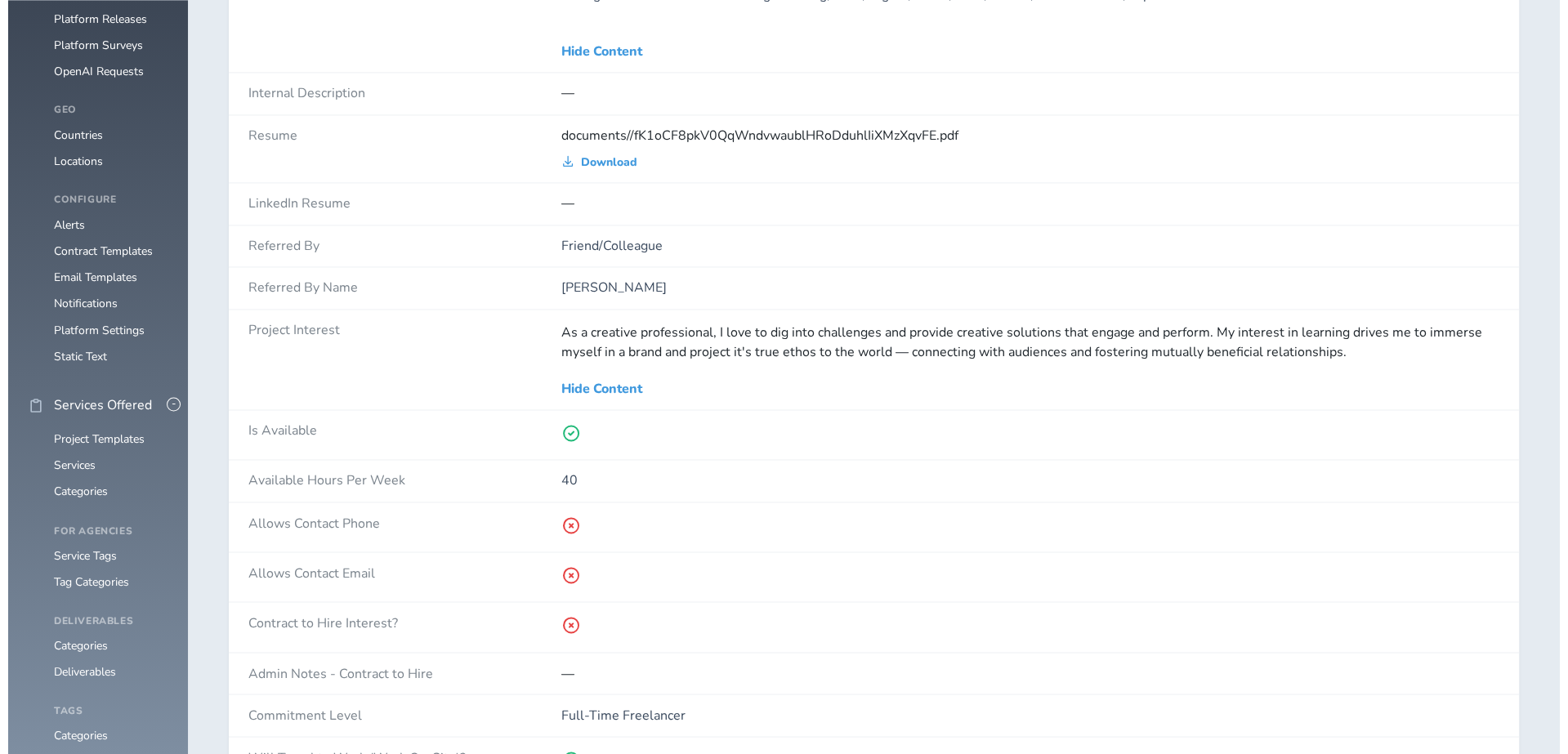
scroll to position [1611, 0]
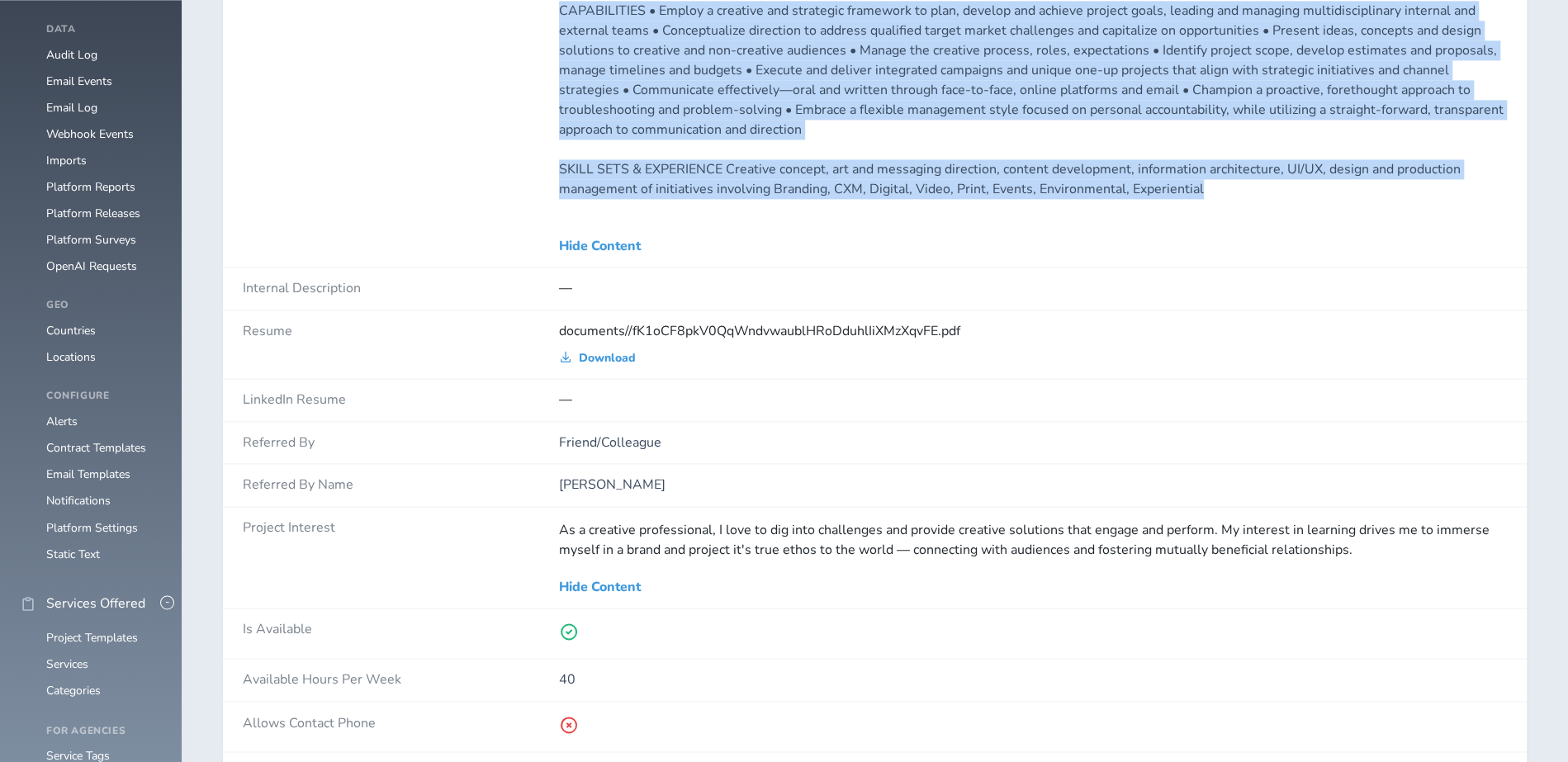
drag, startPoint x: 752, startPoint y: 463, endPoint x: 1344, endPoint y: 171, distance: 660.1
click at [1344, 171] on div "Bio Versatile creative professional and director with 20+ years experience in a…" at bounding box center [874, 58] width 1304 height 418
copy div "Versatile creative professional and director with 20+ years experience in agenc…"
